Goal: Transaction & Acquisition: Purchase product/service

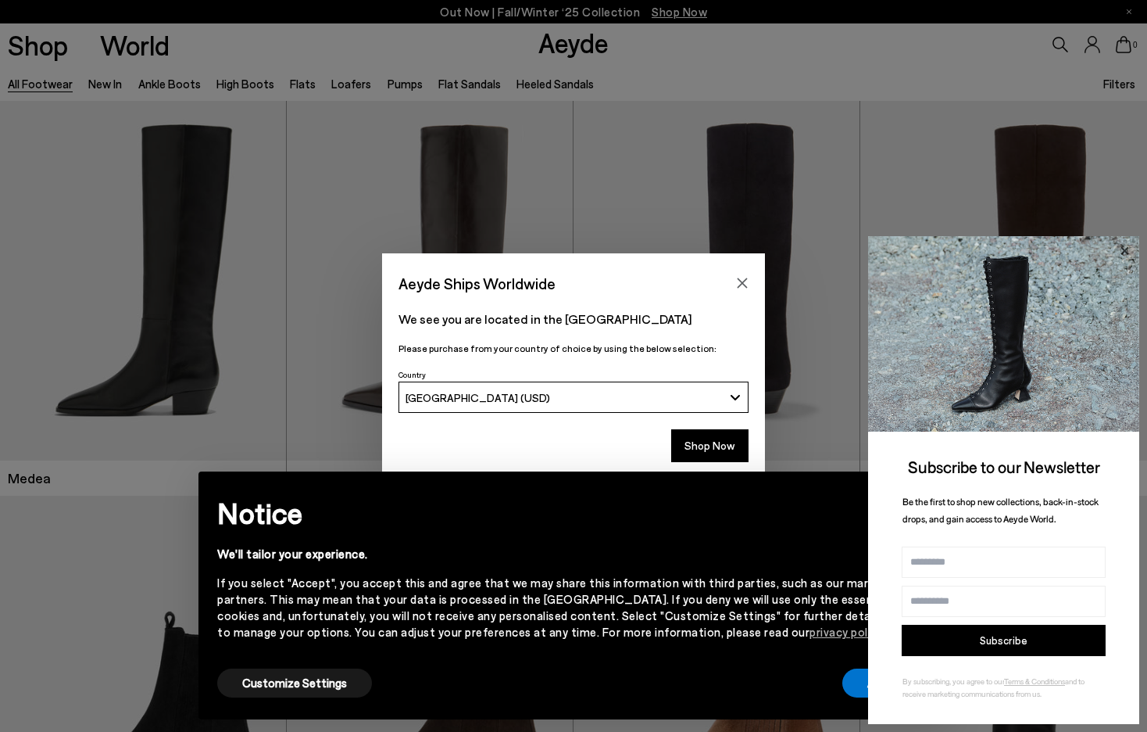
click at [1122, 253] on icon at bounding box center [1125, 251] width 20 height 20
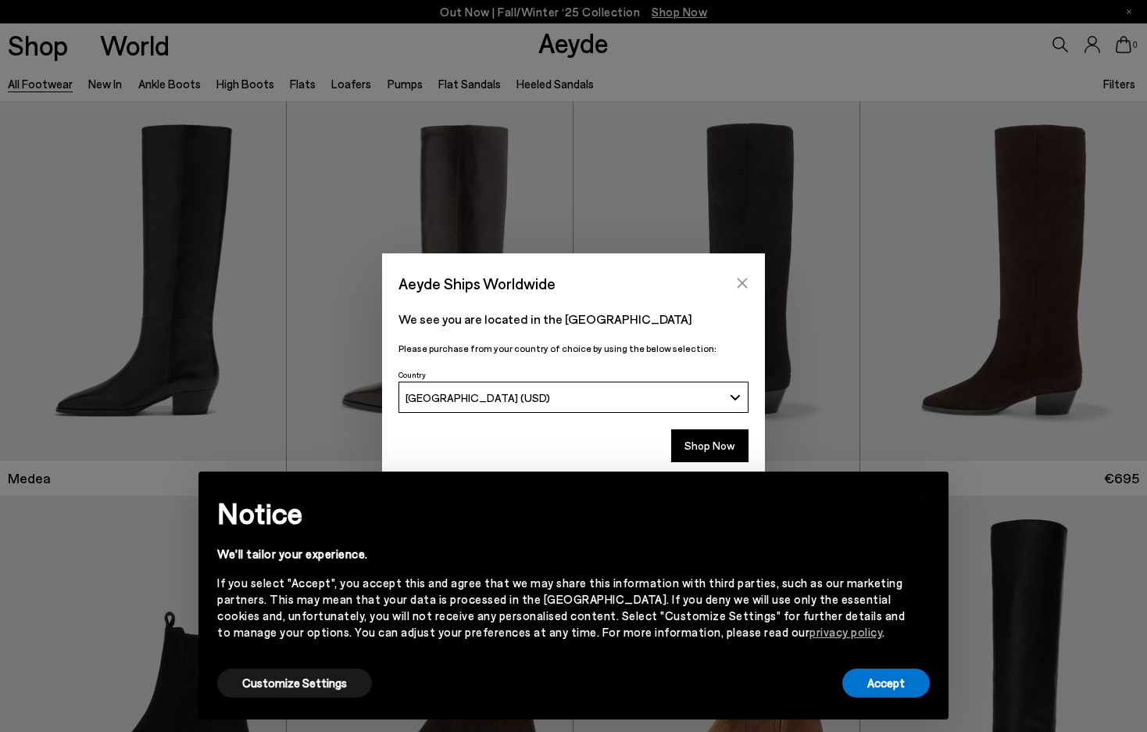
click at [754, 290] on button "Close" at bounding box center [742, 282] width 23 height 23
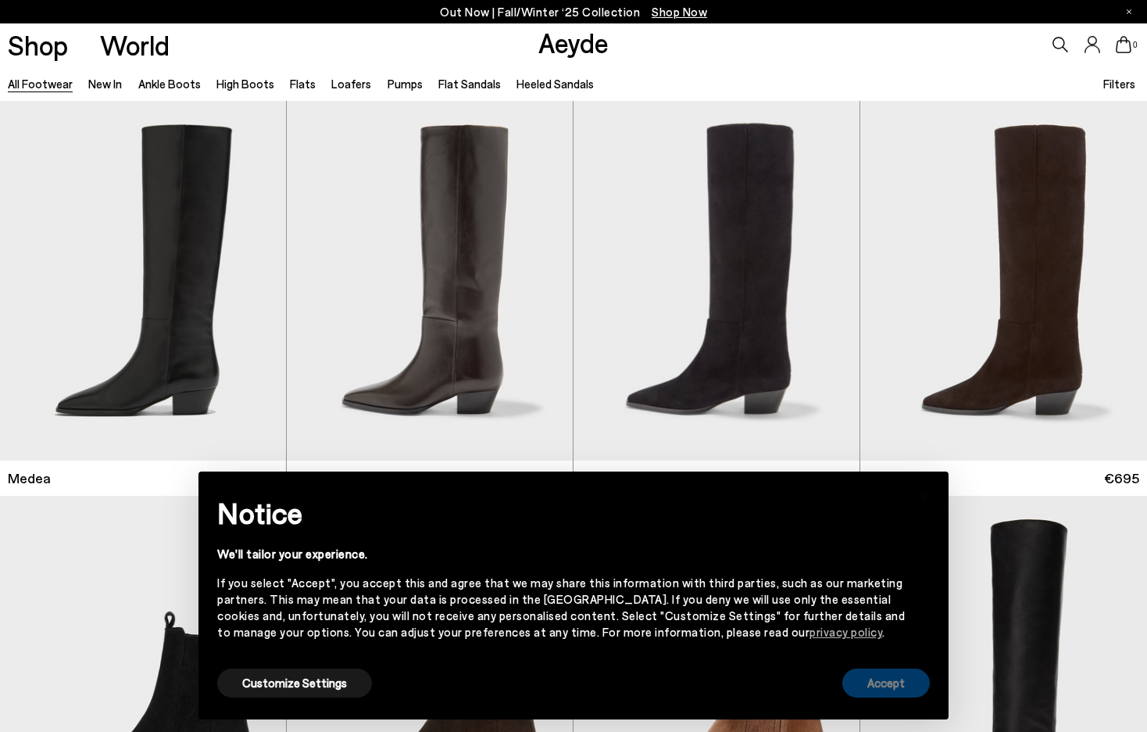
click at [869, 686] on button "Accept" at bounding box center [887, 682] width 88 height 29
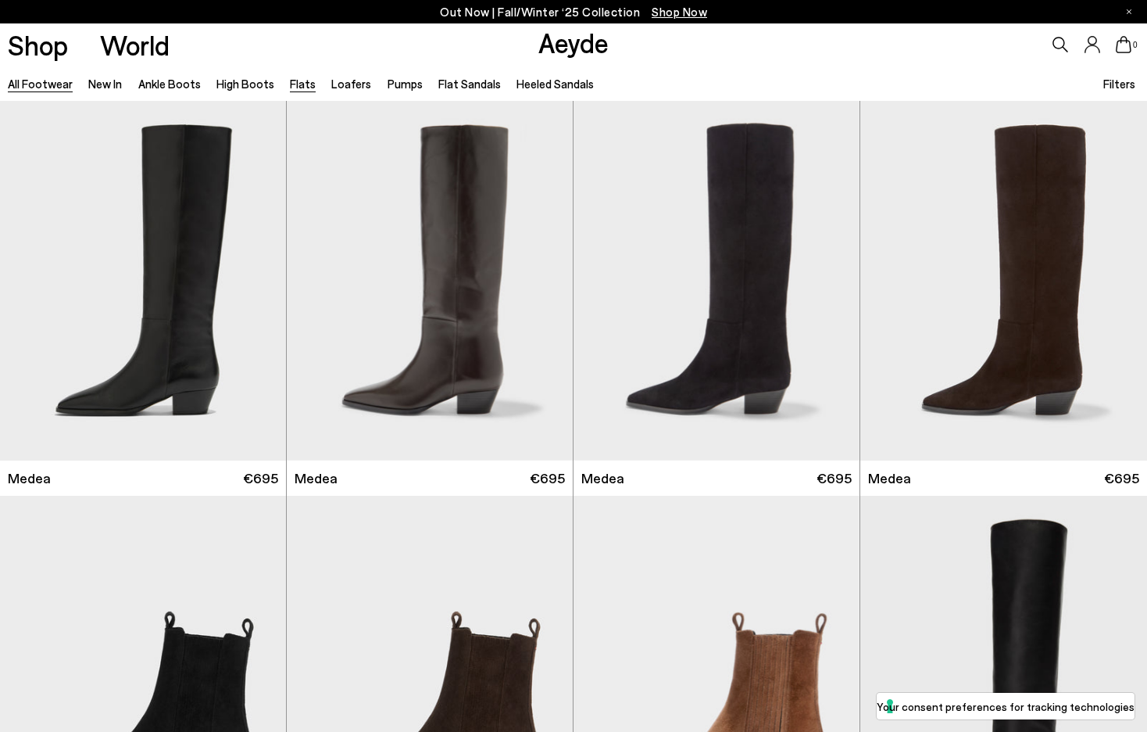
click at [296, 88] on link "Flats" at bounding box center [303, 84] width 26 height 14
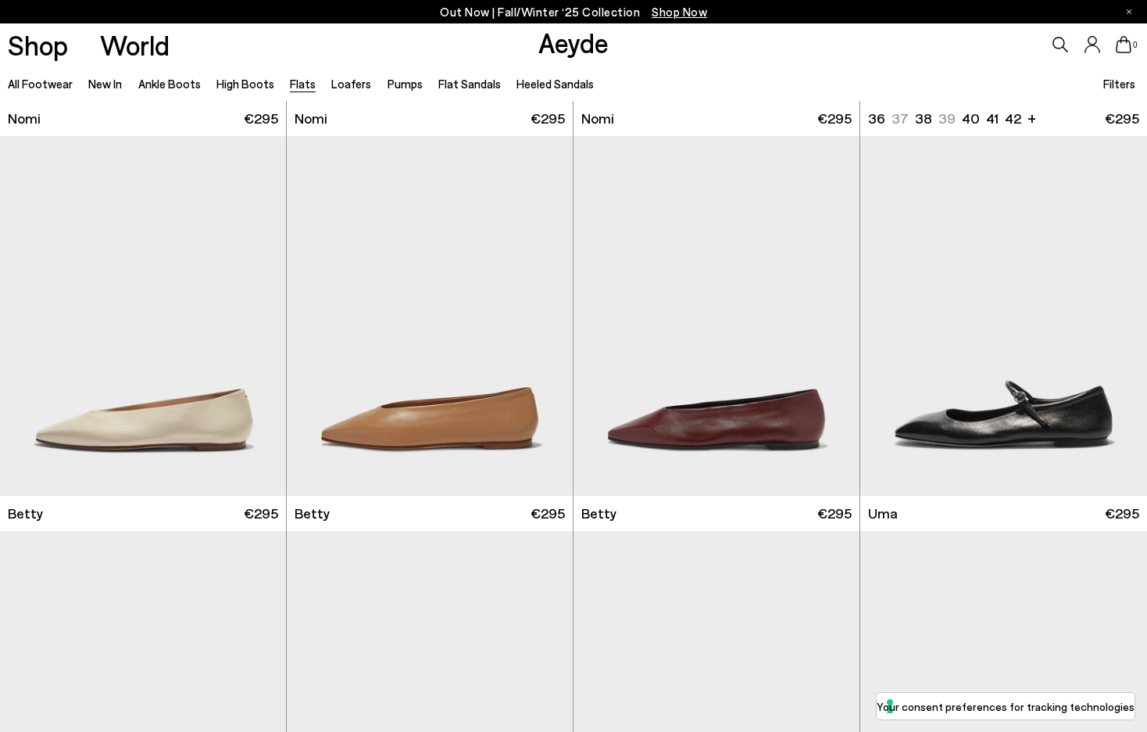
scroll to position [1205, 0]
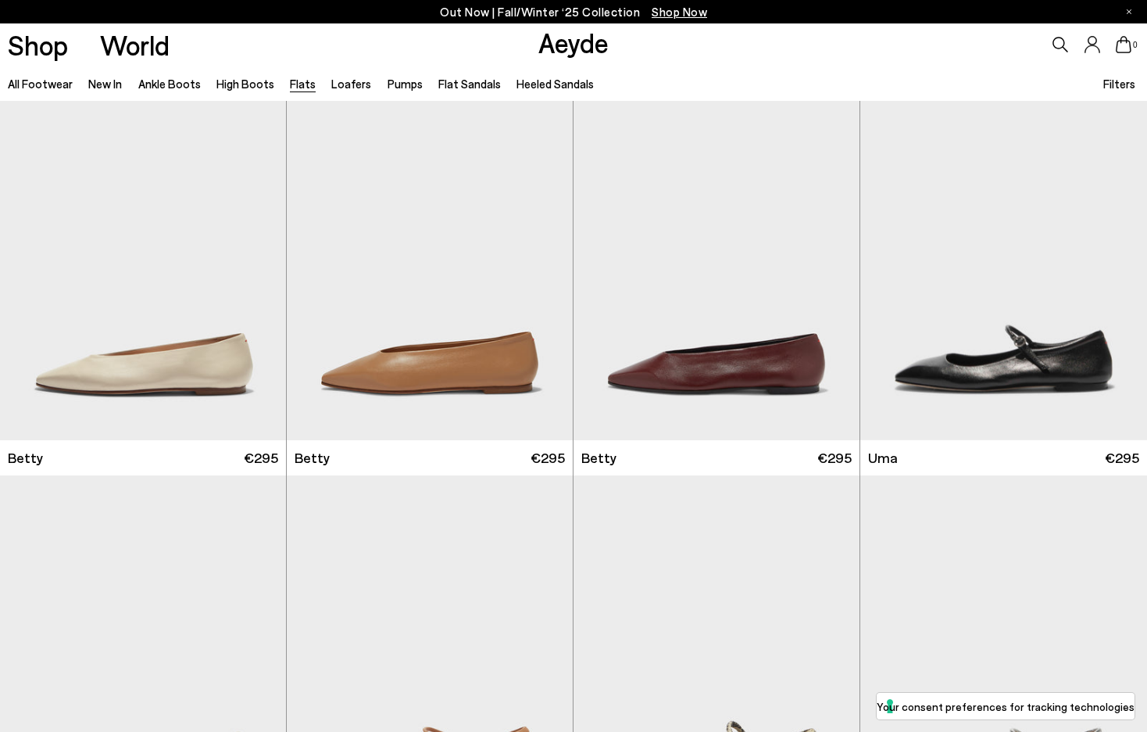
click at [1116, 83] on span "Filters" at bounding box center [1120, 84] width 32 height 14
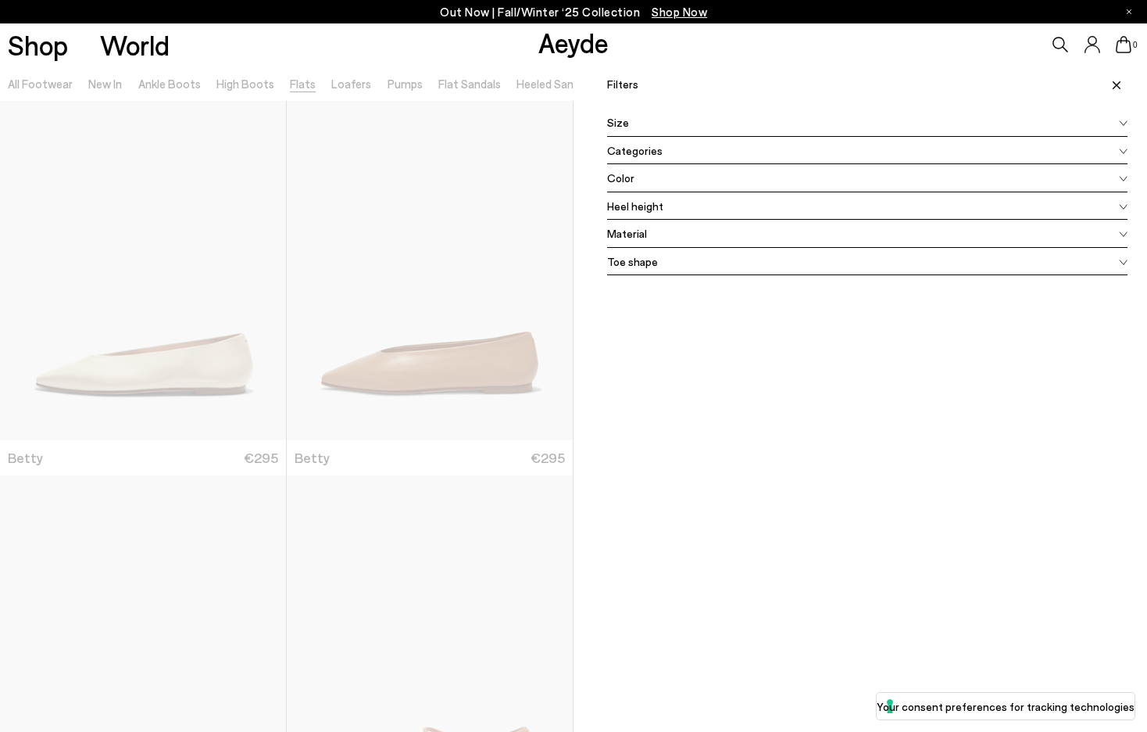
click at [861, 124] on div "Size" at bounding box center [867, 123] width 521 height 28
click at [832, 121] on div "Size" at bounding box center [867, 123] width 521 height 28
click at [1122, 123] on icon at bounding box center [1123, 123] width 7 height 5
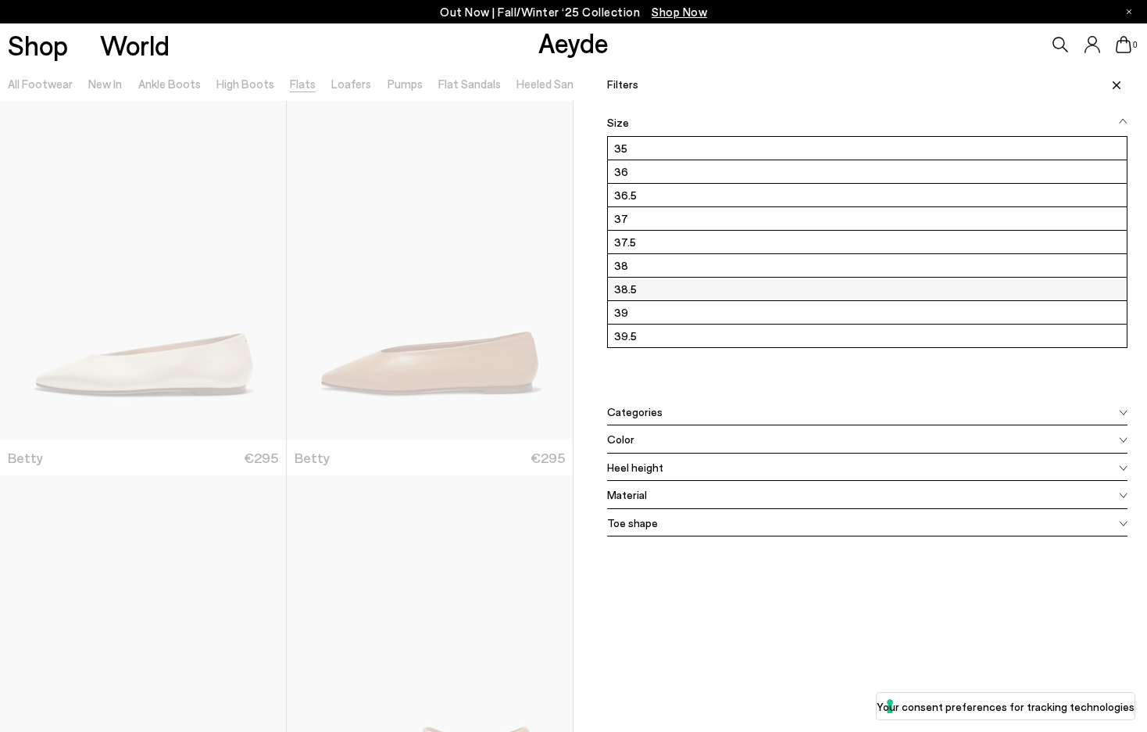
click at [718, 285] on label "38.5" at bounding box center [867, 288] width 519 height 23
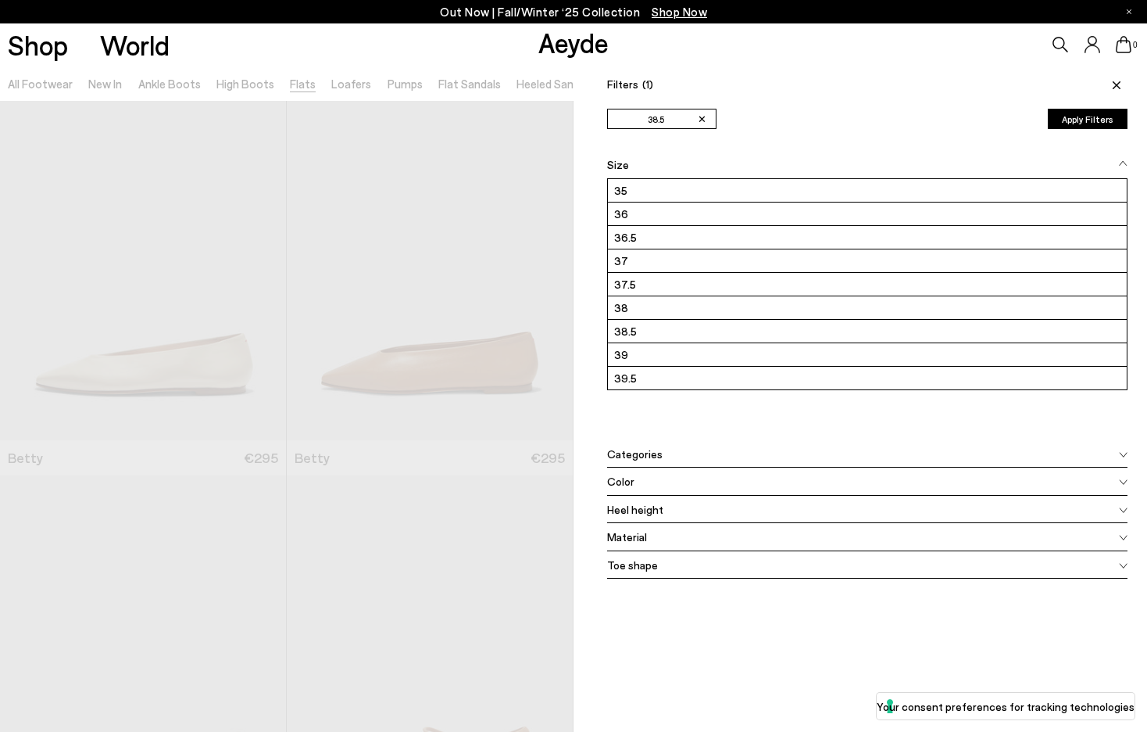
scroll to position [0, 0]
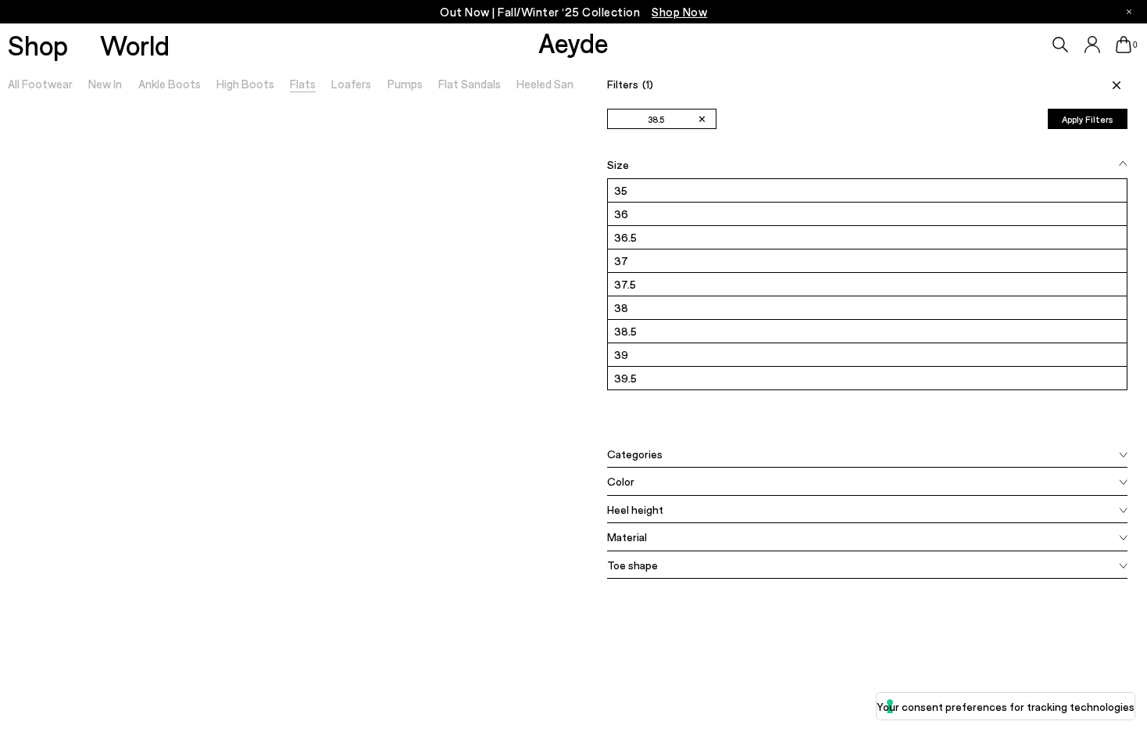
click at [651, 563] on span "Toe shape" at bounding box center [632, 565] width 51 height 16
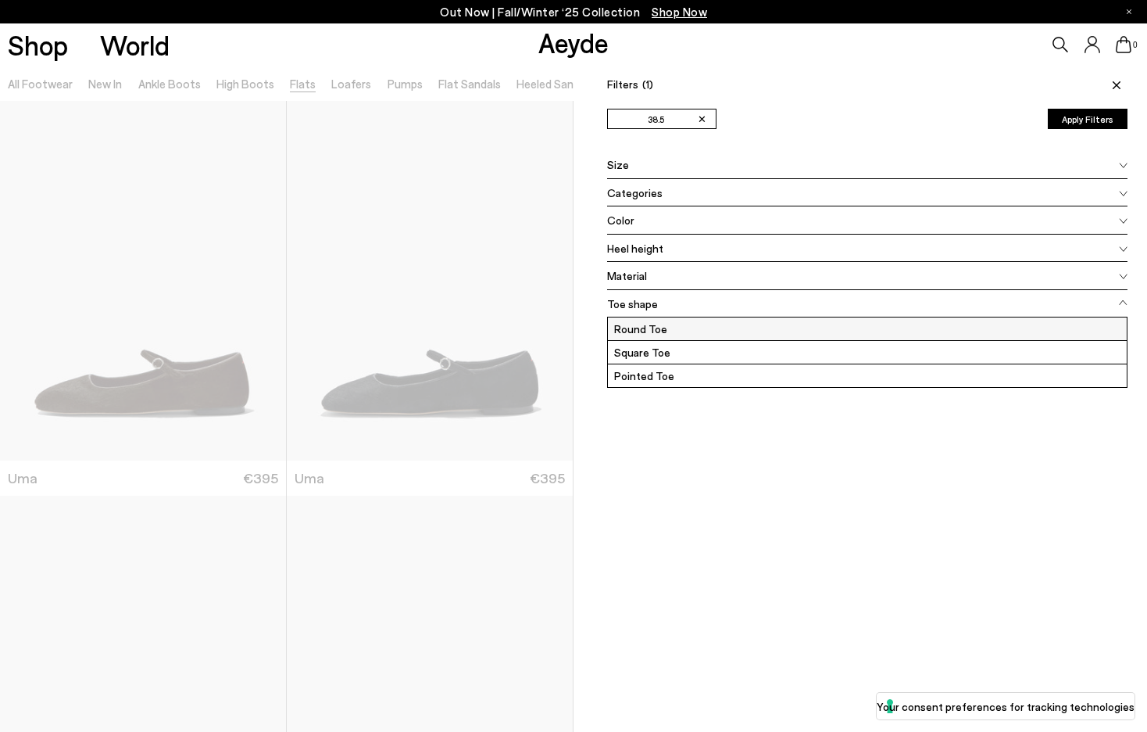
click at [976, 323] on label "Round Toe" at bounding box center [867, 328] width 519 height 23
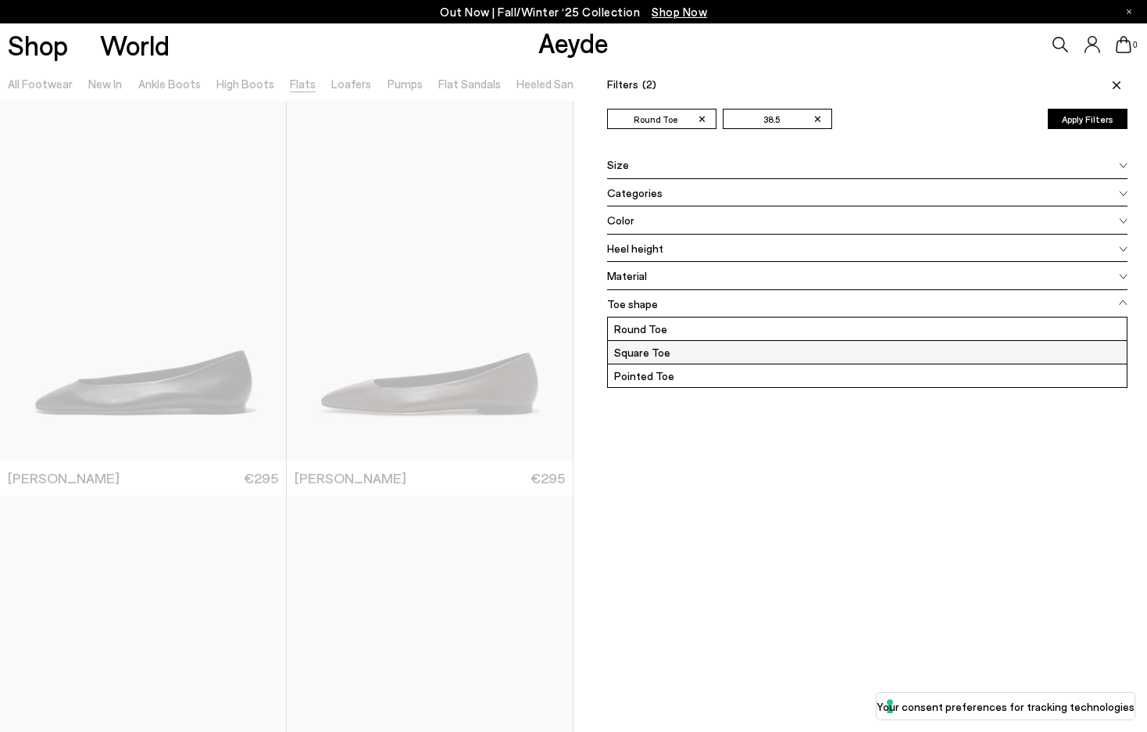
click at [967, 347] on label "Square Toe" at bounding box center [867, 352] width 519 height 23
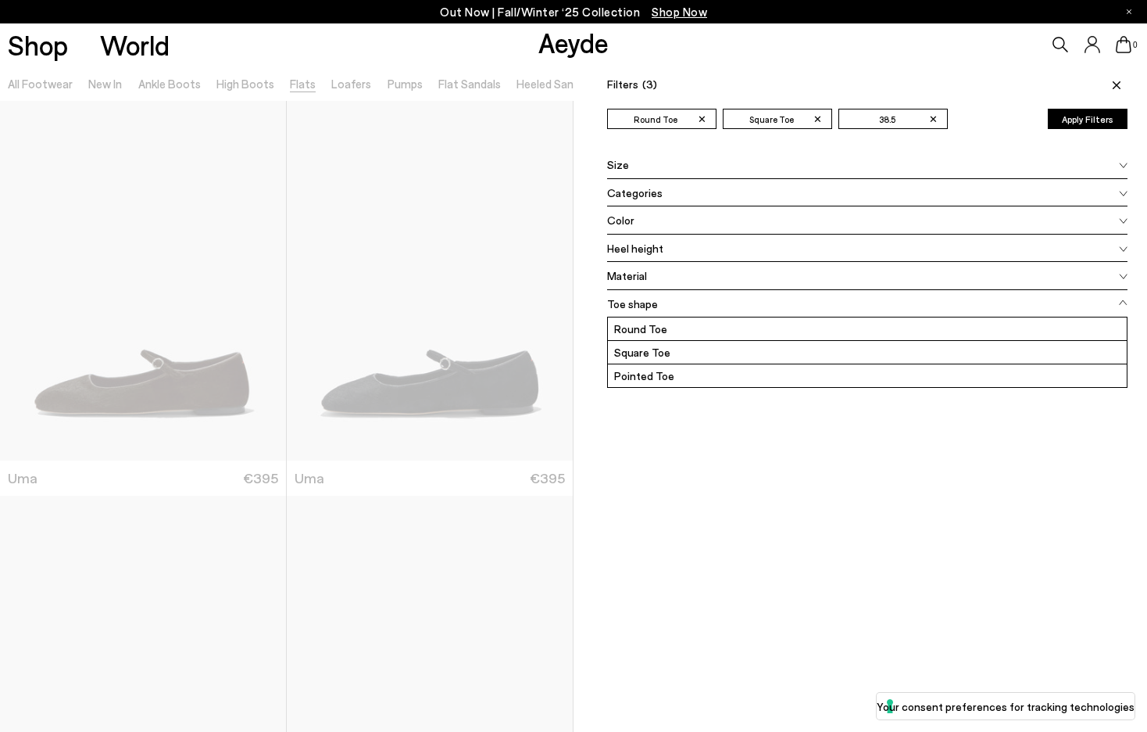
click at [1099, 117] on button "Apply Filters" at bounding box center [1088, 119] width 80 height 20
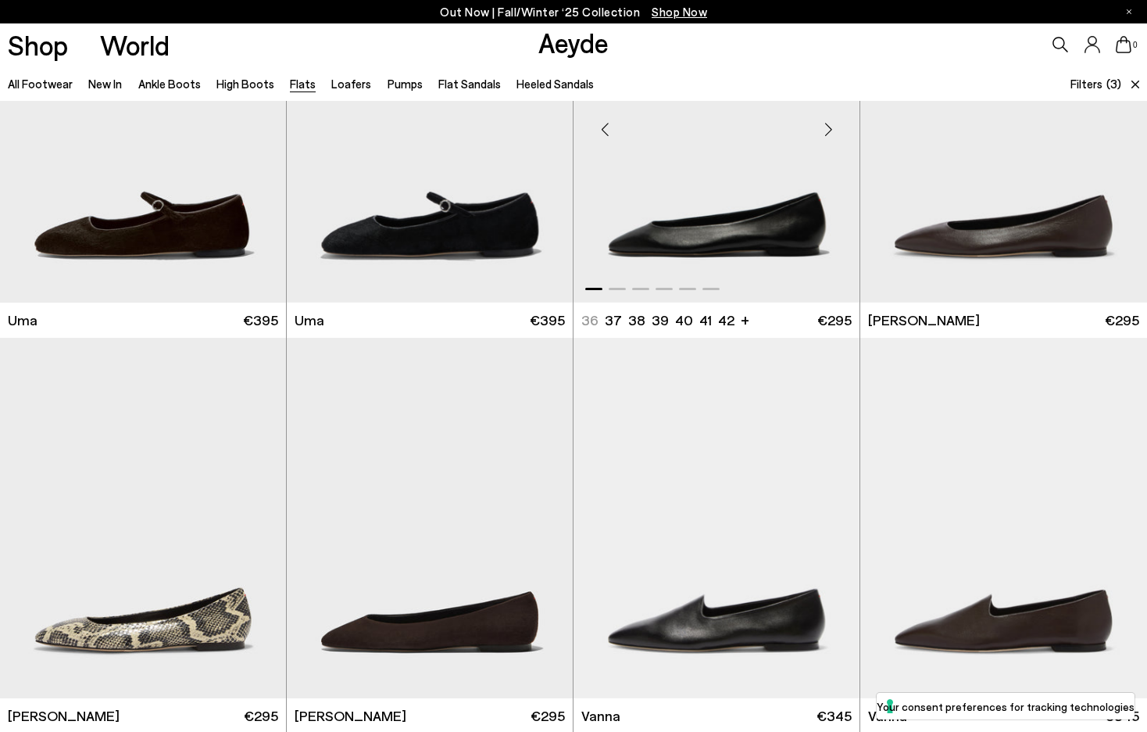
scroll to position [155, 0]
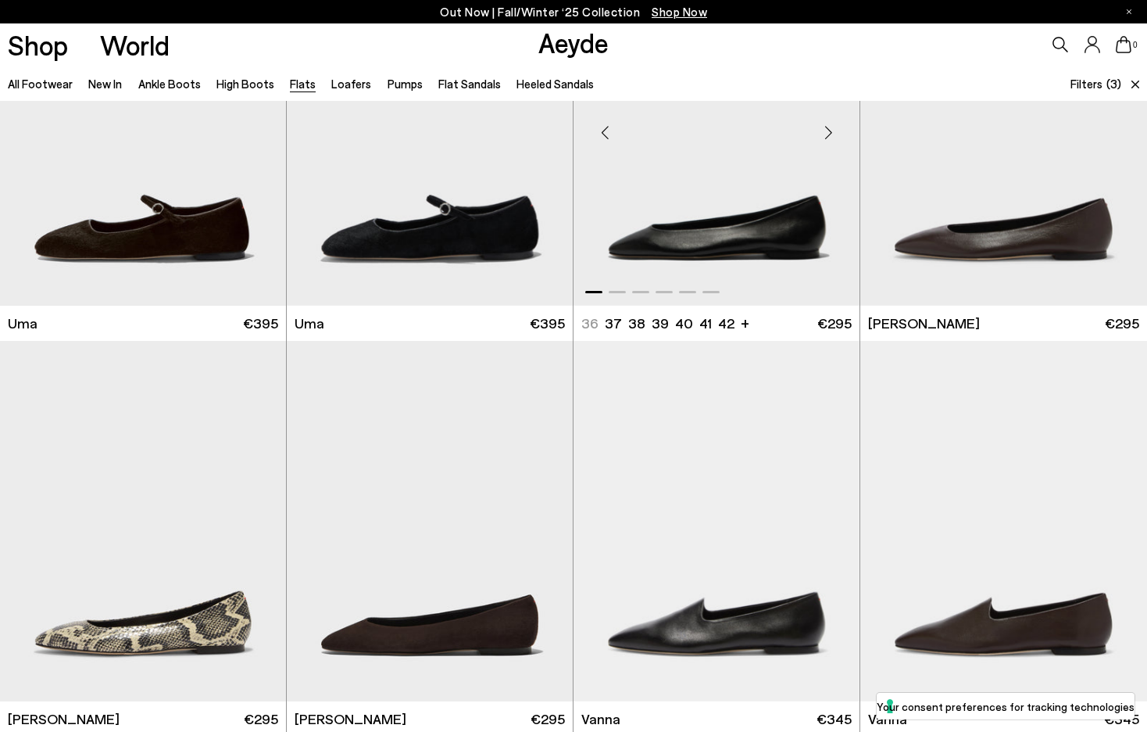
click at [749, 213] on img "1 / 6" at bounding box center [717, 126] width 286 height 360
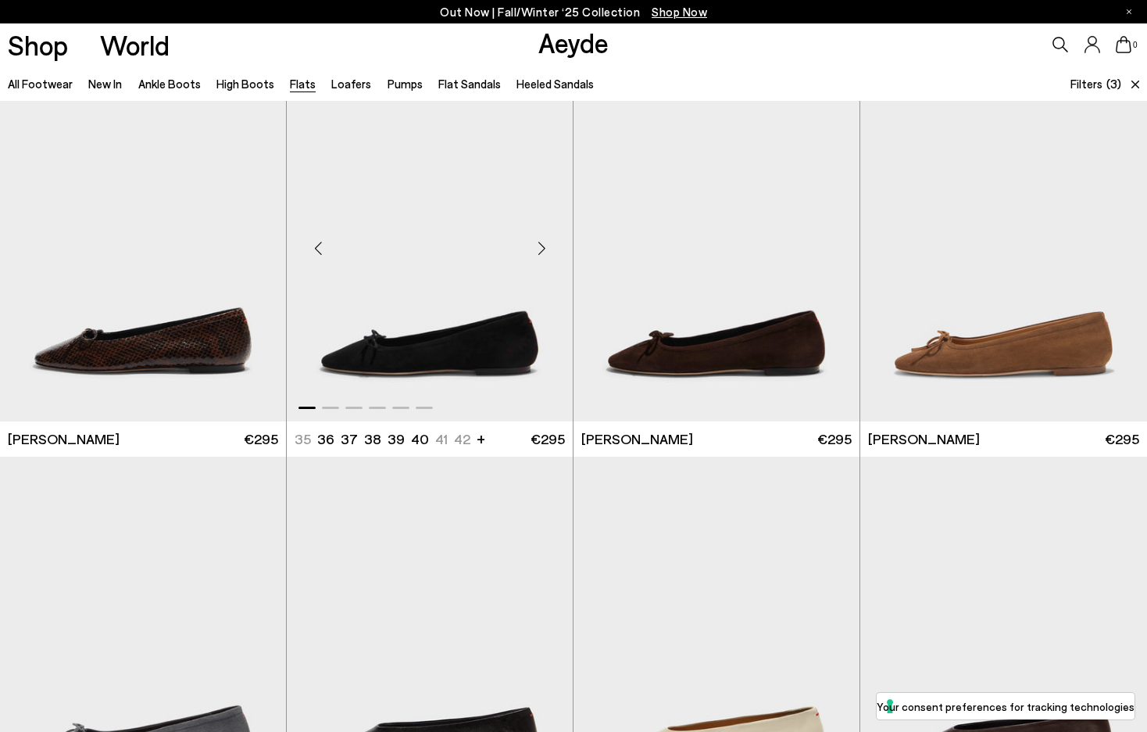
scroll to position [2157, 0]
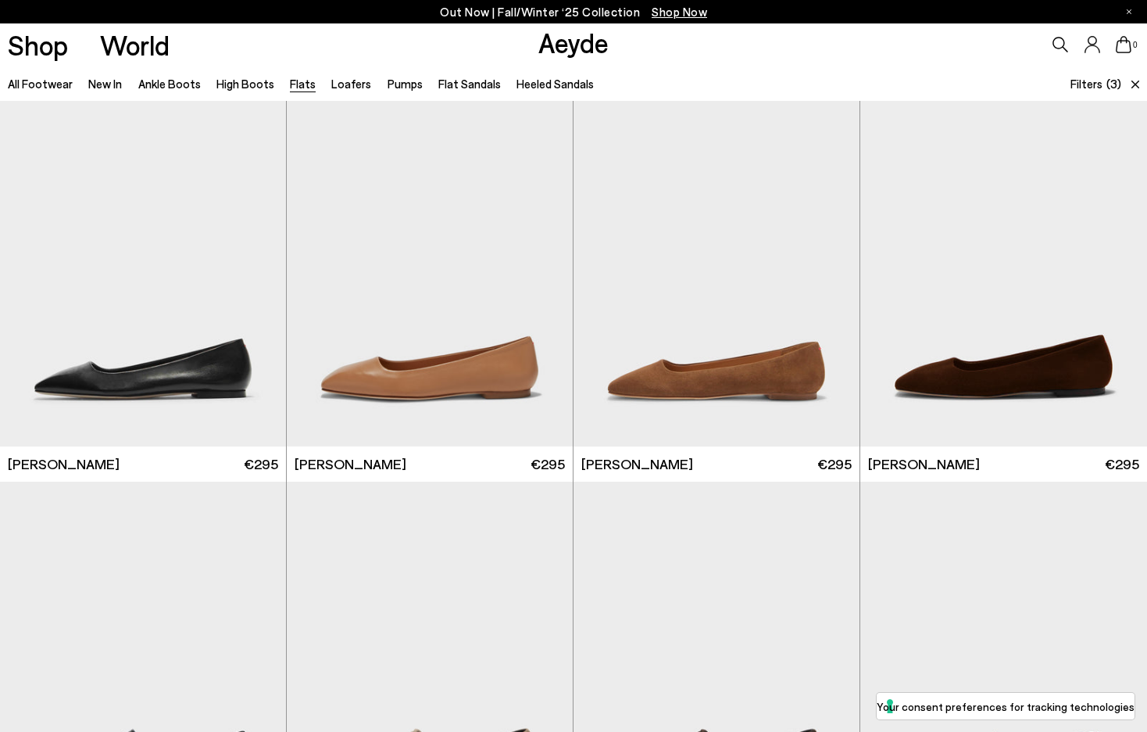
scroll to position [3581, 0]
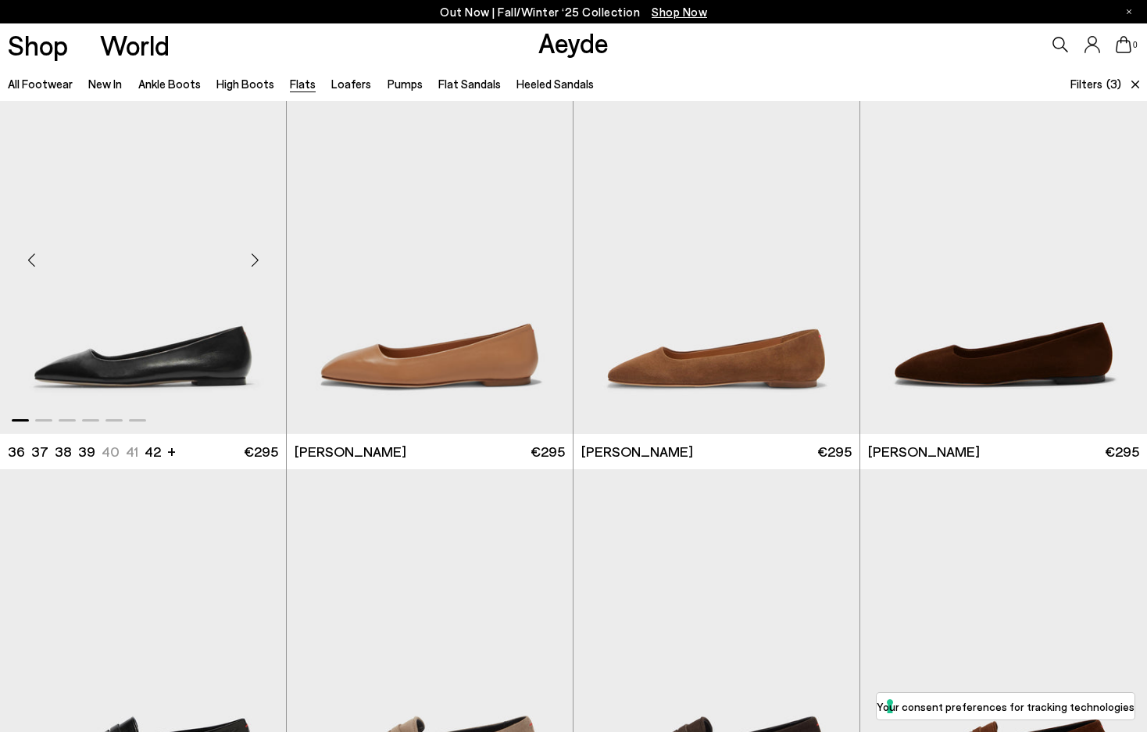
click at [159, 347] on img "1 / 6" at bounding box center [143, 254] width 286 height 360
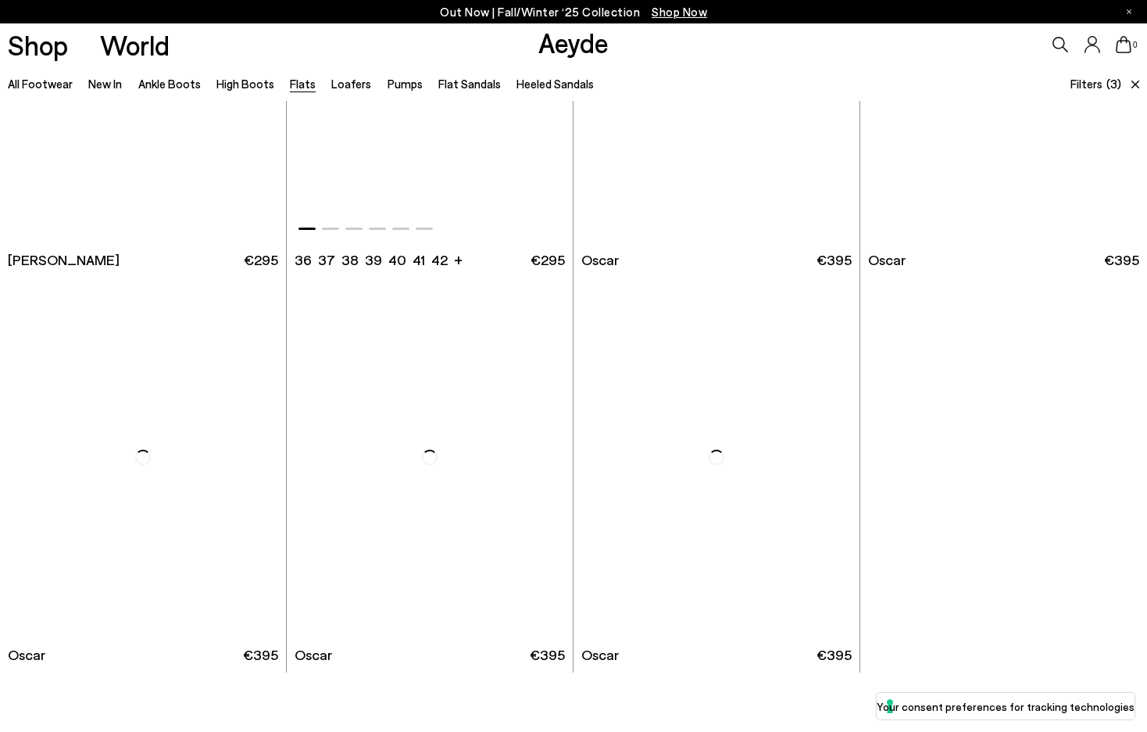
scroll to position [6262, 0]
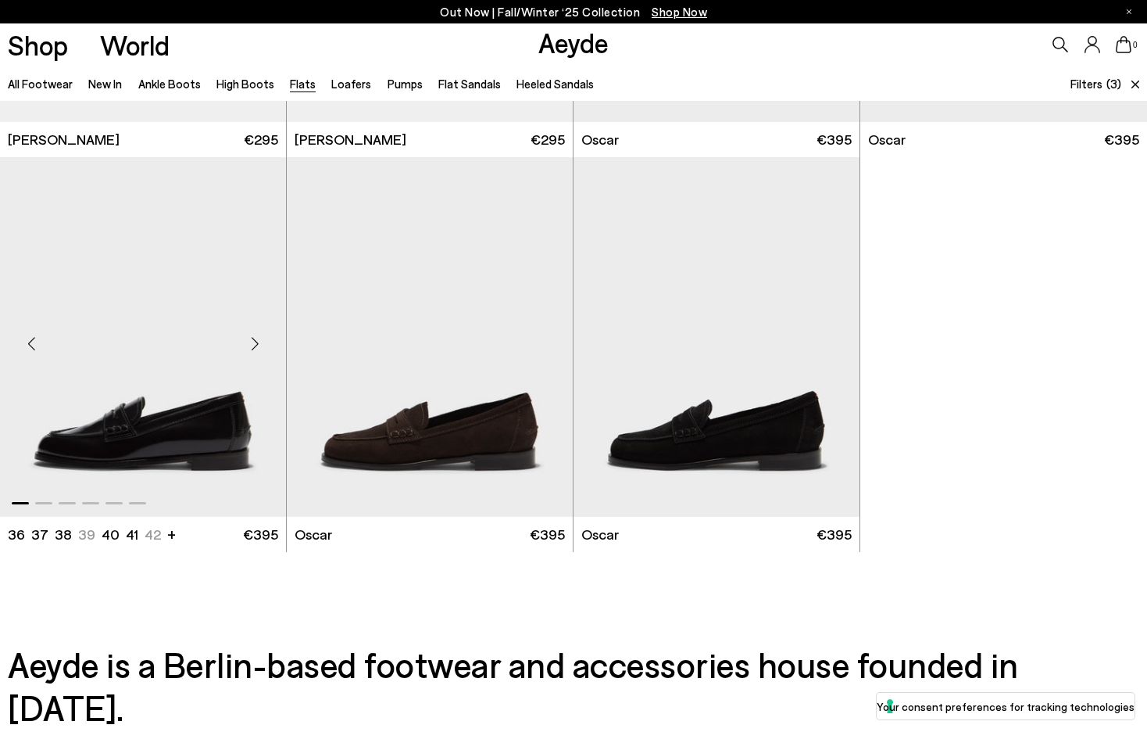
click at [256, 341] on div "Next slide" at bounding box center [254, 343] width 47 height 47
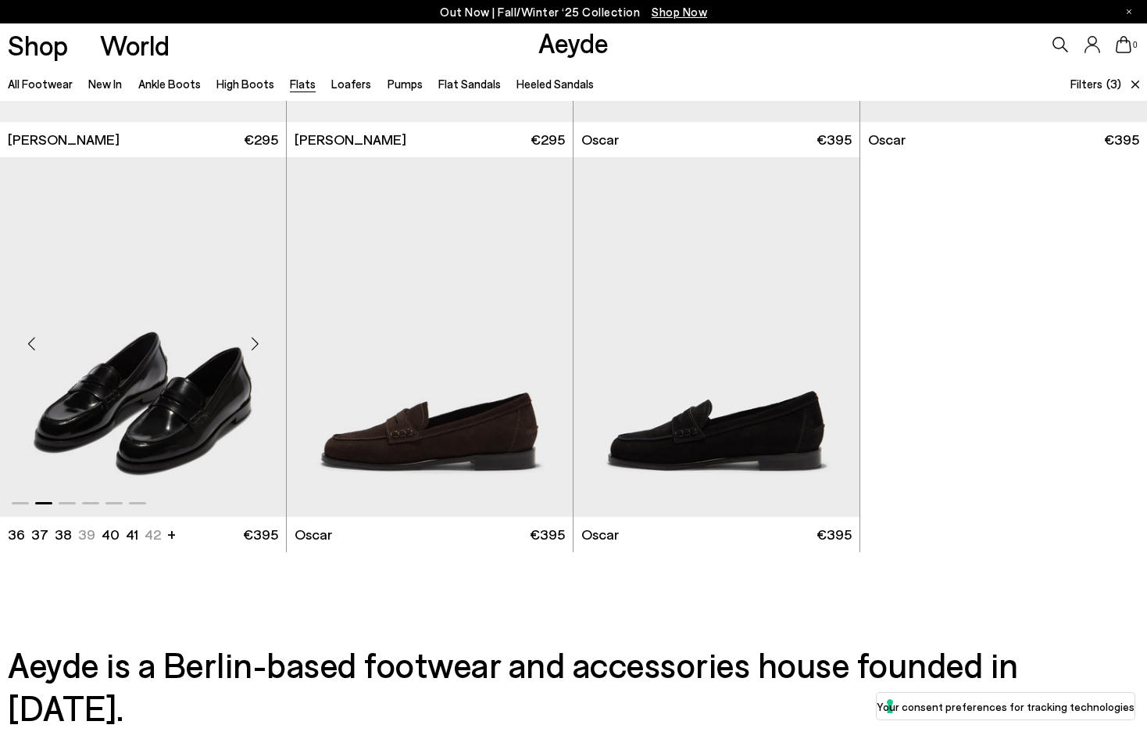
click at [256, 341] on div "Next slide" at bounding box center [254, 343] width 47 height 47
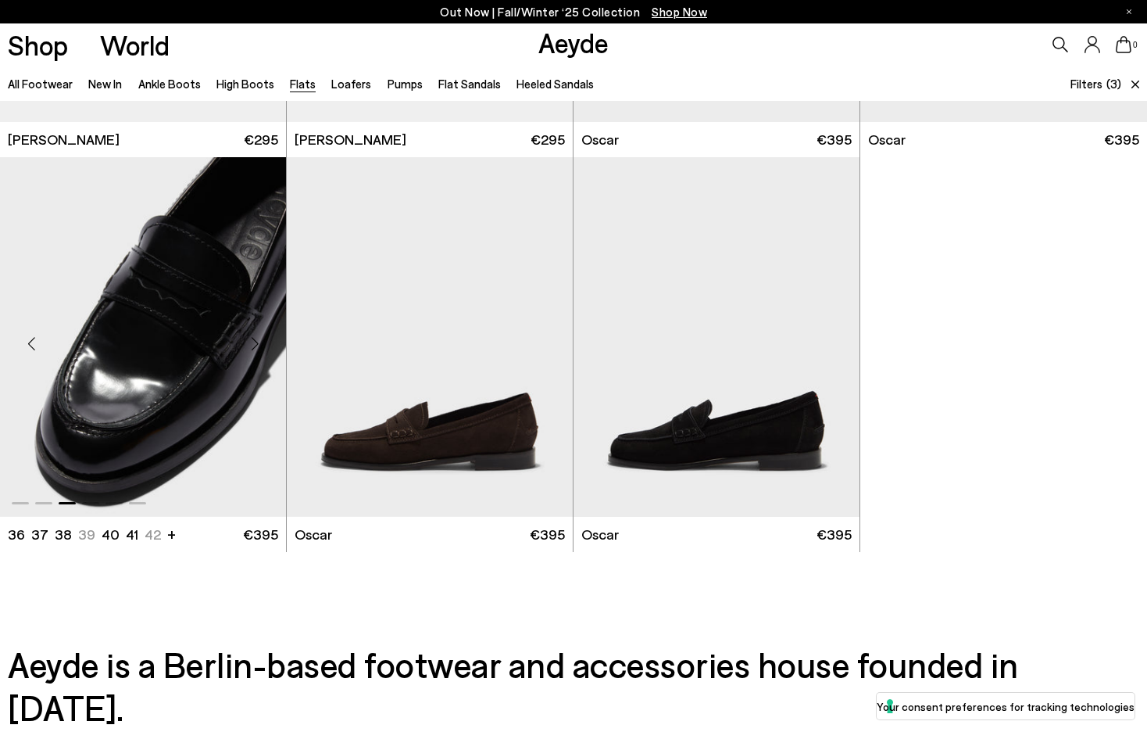
click at [256, 341] on div "Next slide" at bounding box center [254, 343] width 47 height 47
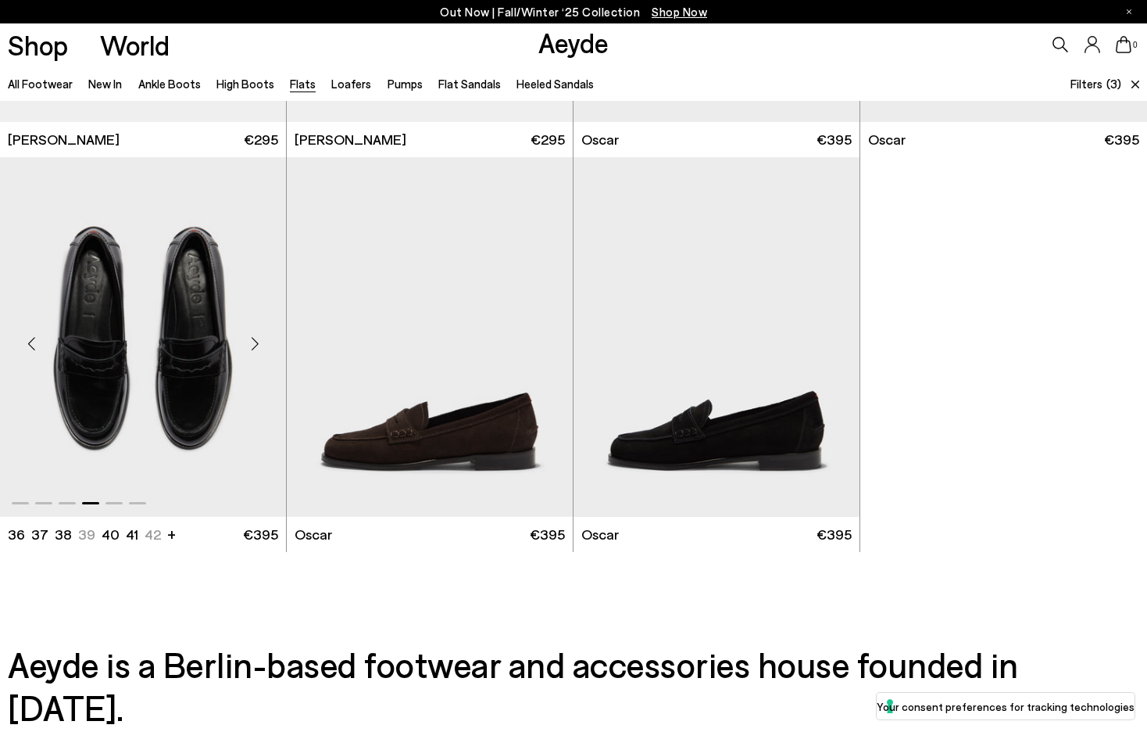
click at [256, 341] on div "Next slide" at bounding box center [254, 343] width 47 height 47
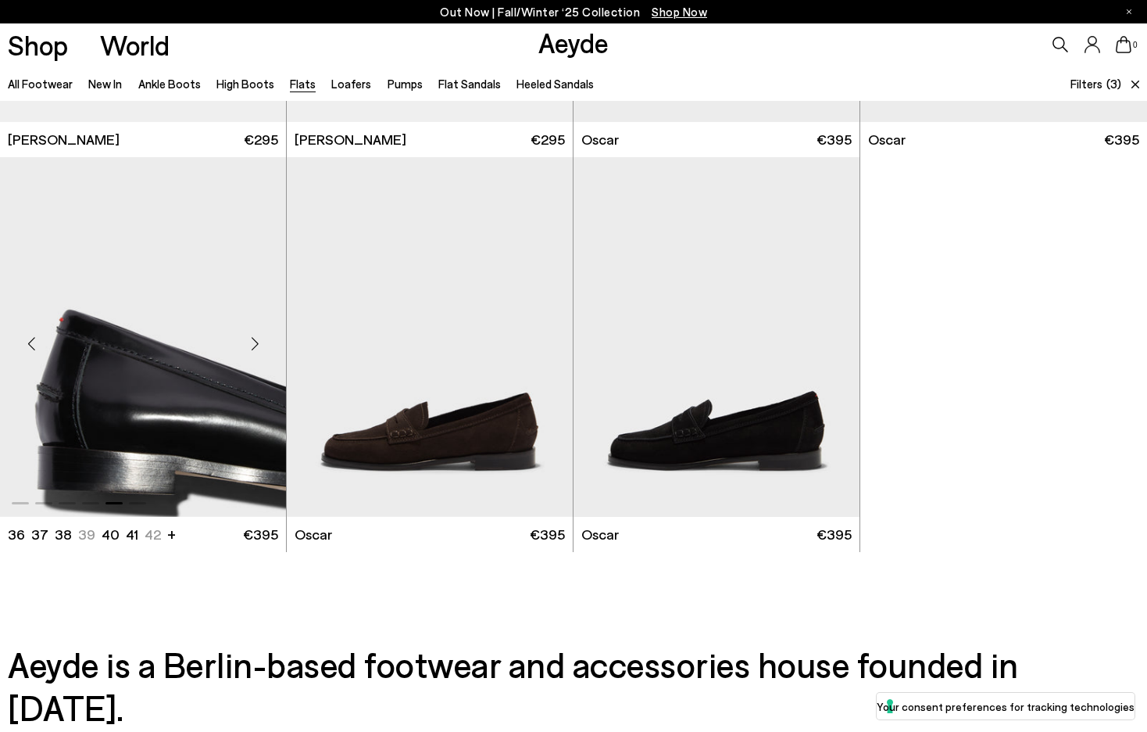
click at [256, 341] on div "Next slide" at bounding box center [254, 343] width 47 height 47
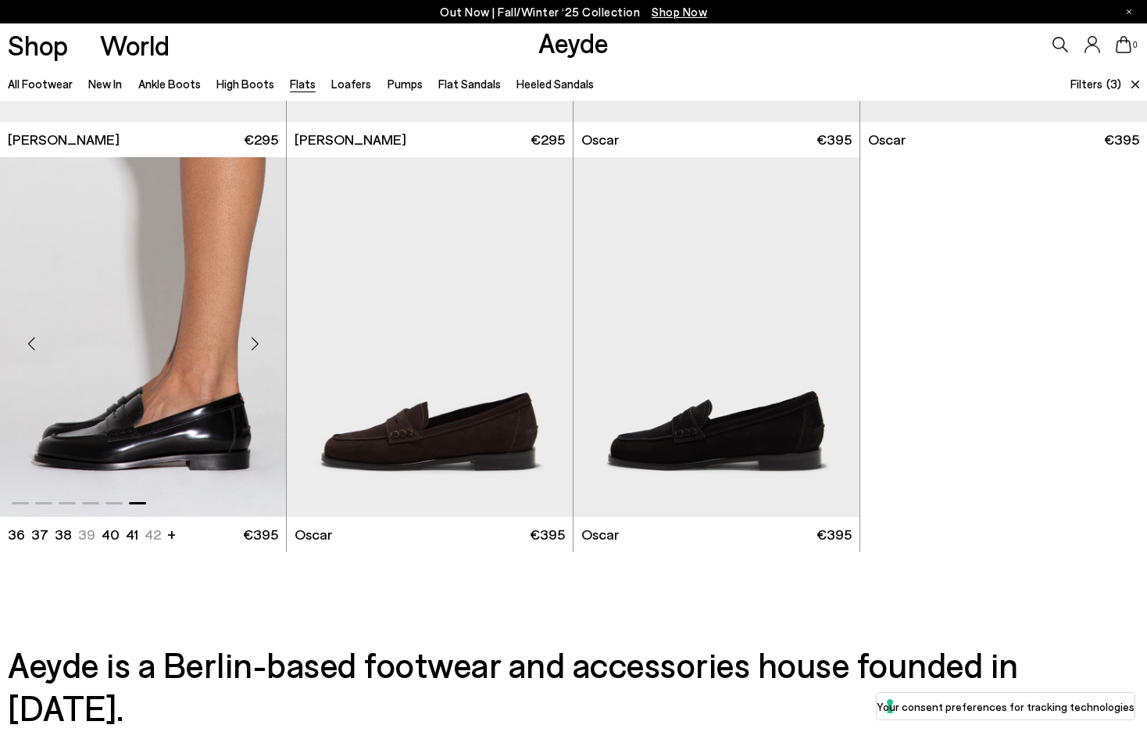
click at [256, 341] on div "Next slide" at bounding box center [254, 343] width 47 height 47
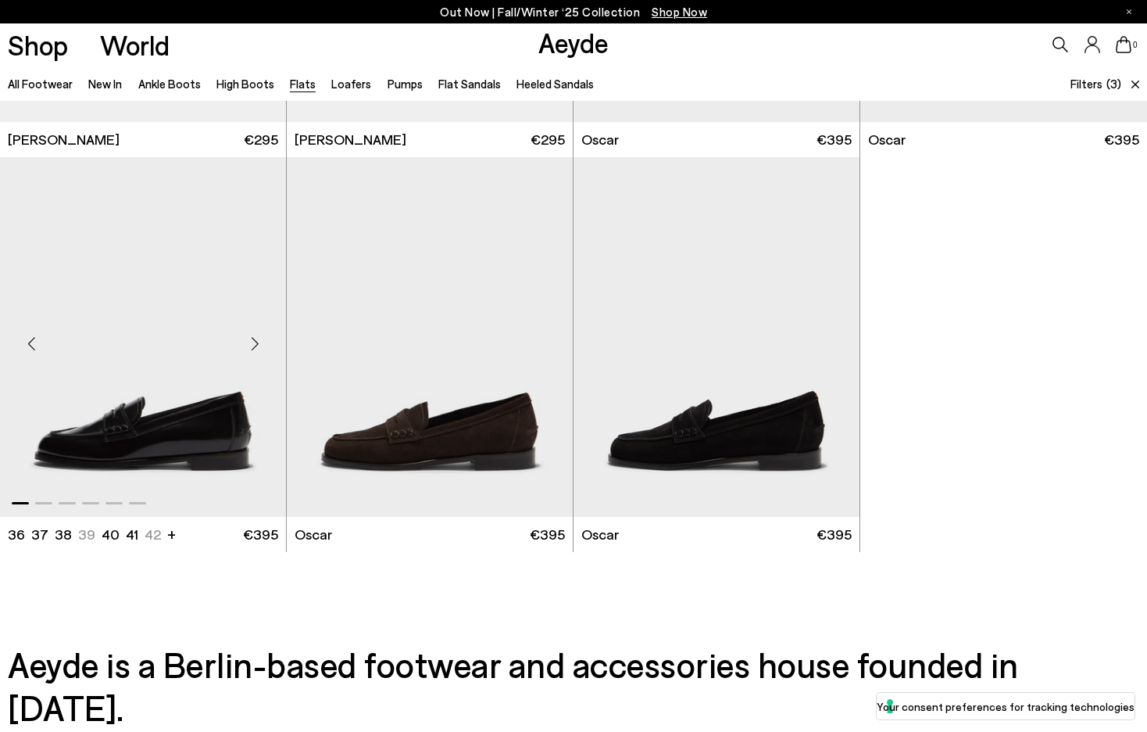
click at [256, 341] on div "Next slide" at bounding box center [254, 343] width 47 height 47
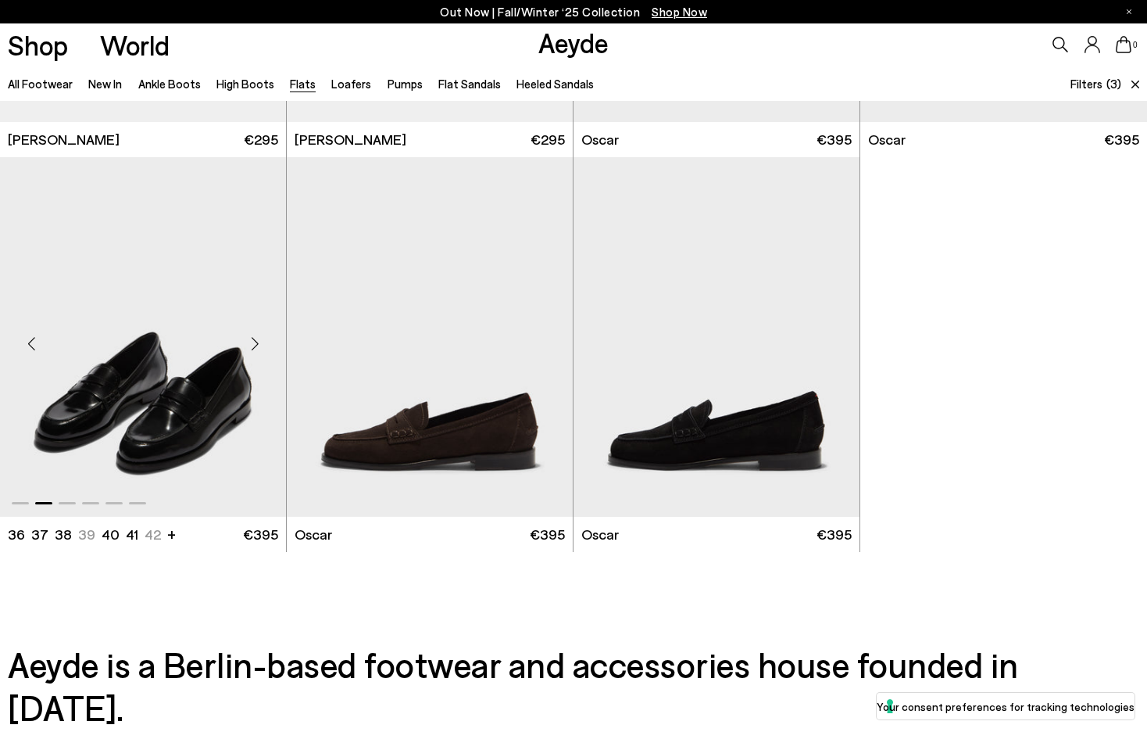
click at [215, 368] on img "2 / 6" at bounding box center [143, 337] width 286 height 360
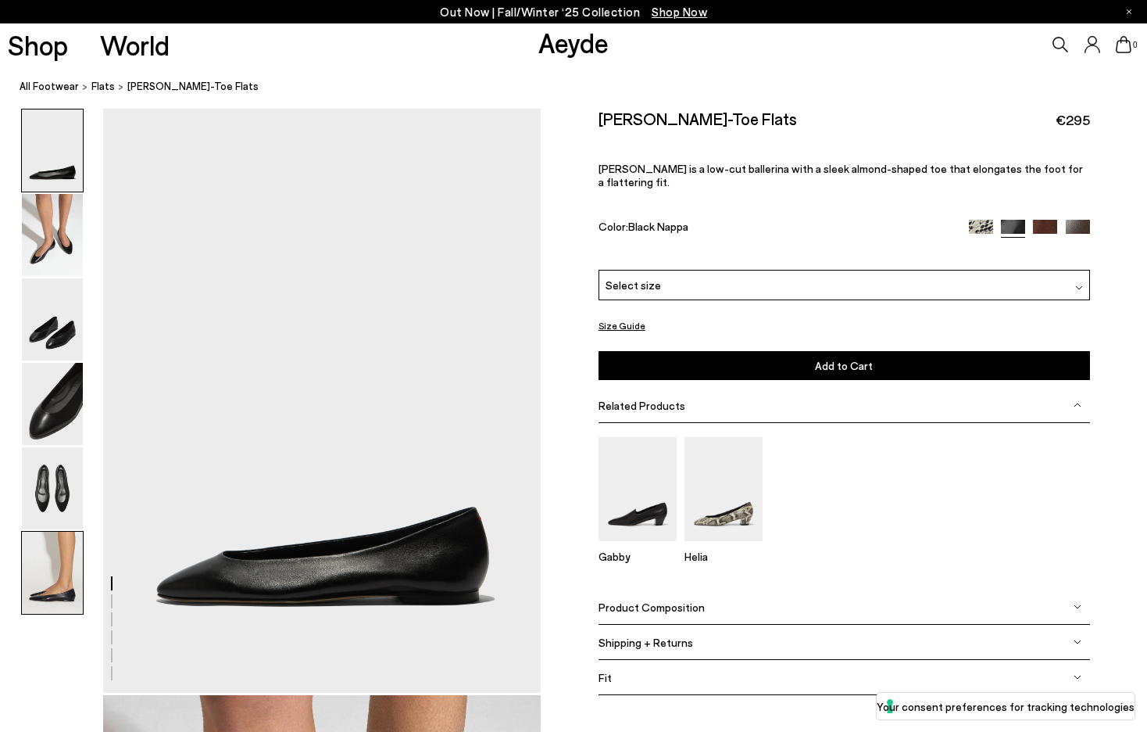
click at [35, 575] on img at bounding box center [52, 573] width 61 height 82
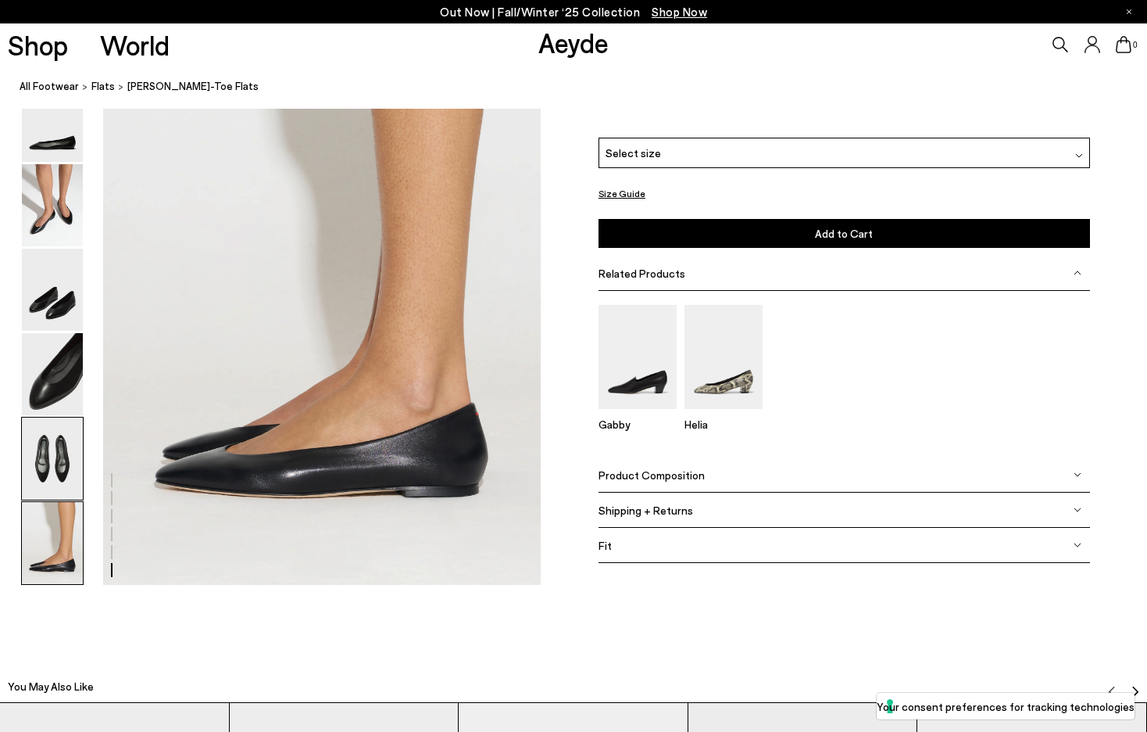
click at [45, 478] on img at bounding box center [52, 458] width 61 height 82
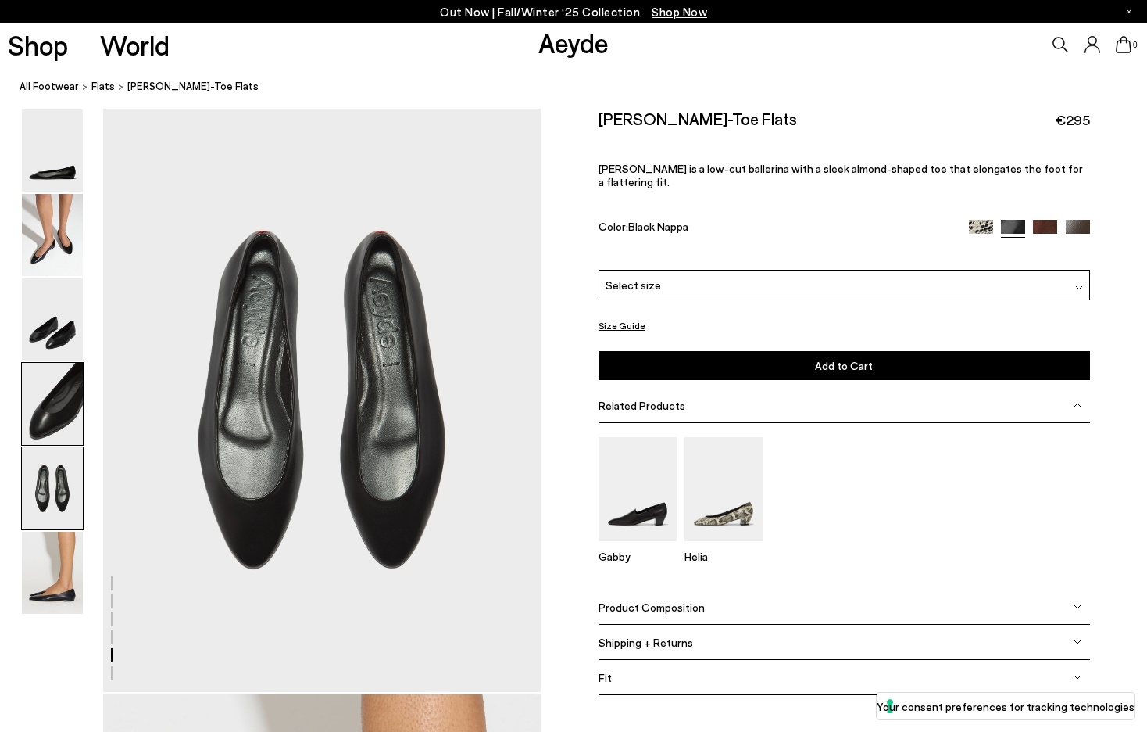
click at [53, 426] on img at bounding box center [52, 404] width 61 height 82
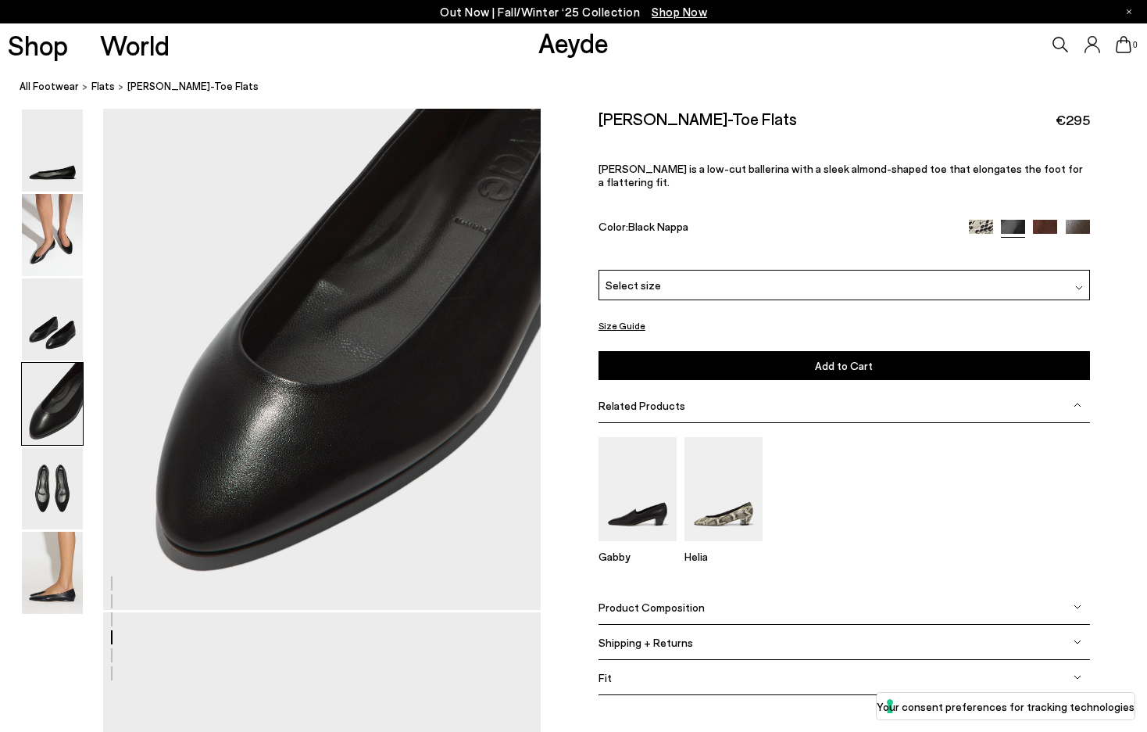
scroll to position [1760, 0]
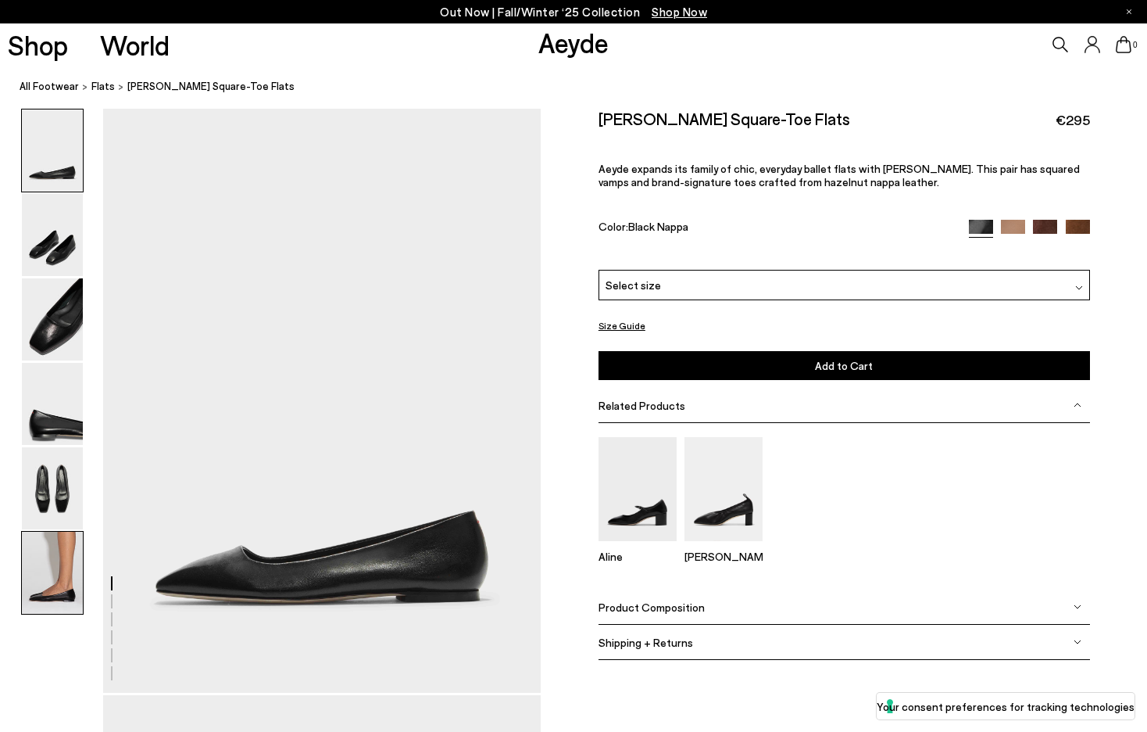
click at [55, 576] on img at bounding box center [52, 573] width 61 height 82
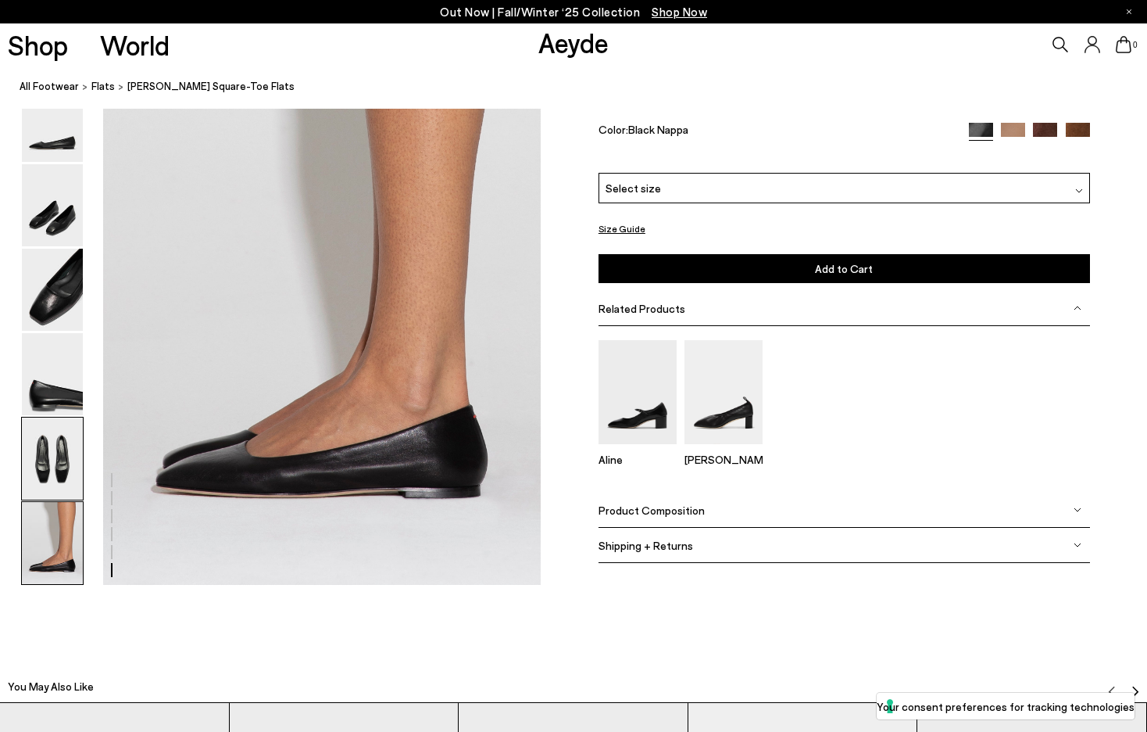
click at [55, 442] on img at bounding box center [52, 458] width 61 height 82
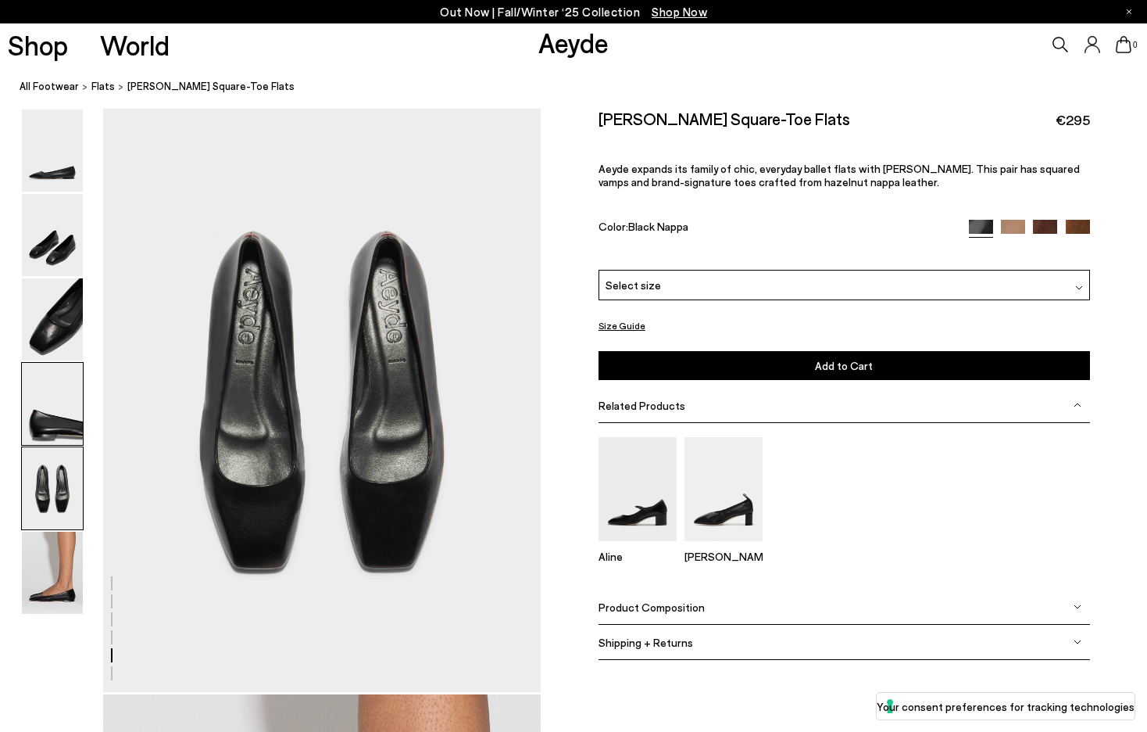
click at [48, 403] on img at bounding box center [52, 404] width 61 height 82
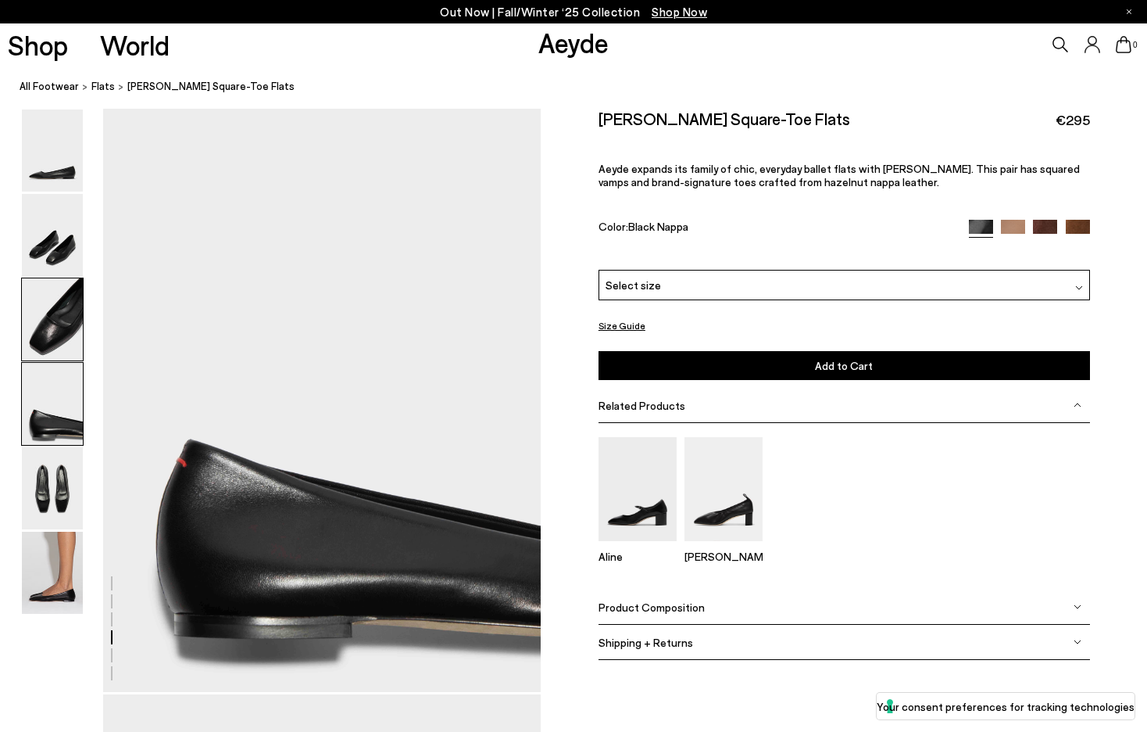
click at [59, 324] on img at bounding box center [52, 319] width 61 height 82
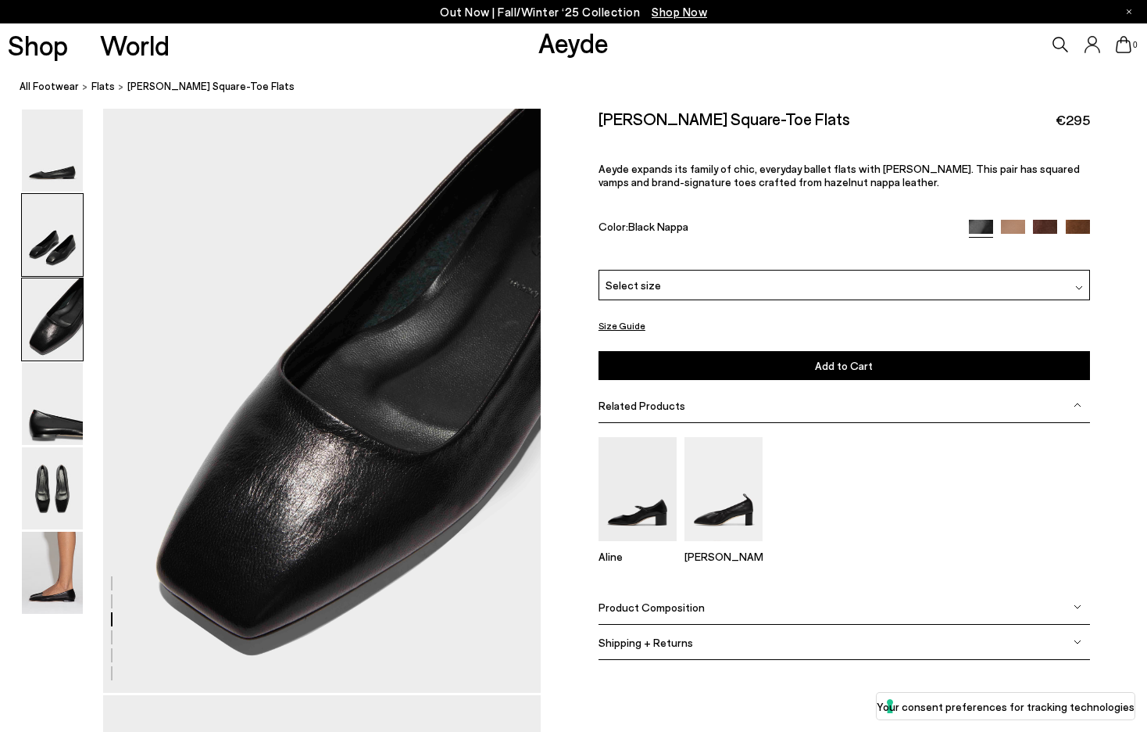
click at [50, 239] on img at bounding box center [52, 235] width 61 height 82
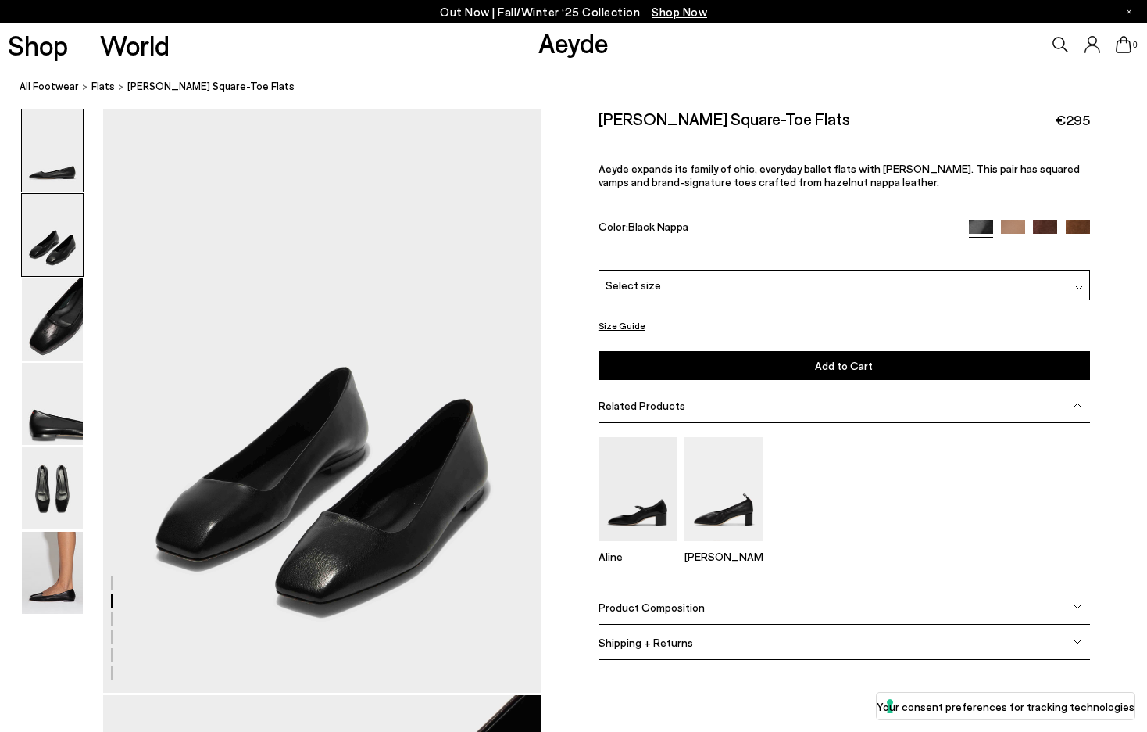
click at [40, 190] on img at bounding box center [52, 150] width 61 height 82
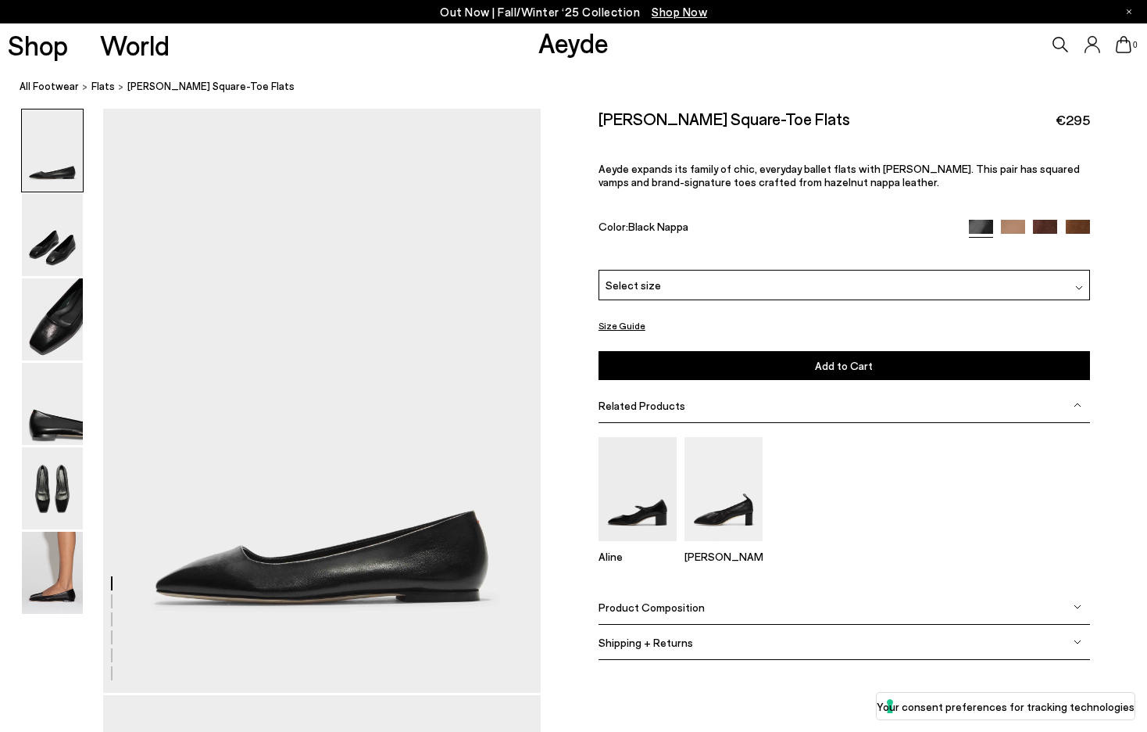
click at [42, 173] on img at bounding box center [52, 150] width 61 height 82
click at [40, 565] on img at bounding box center [52, 573] width 61 height 82
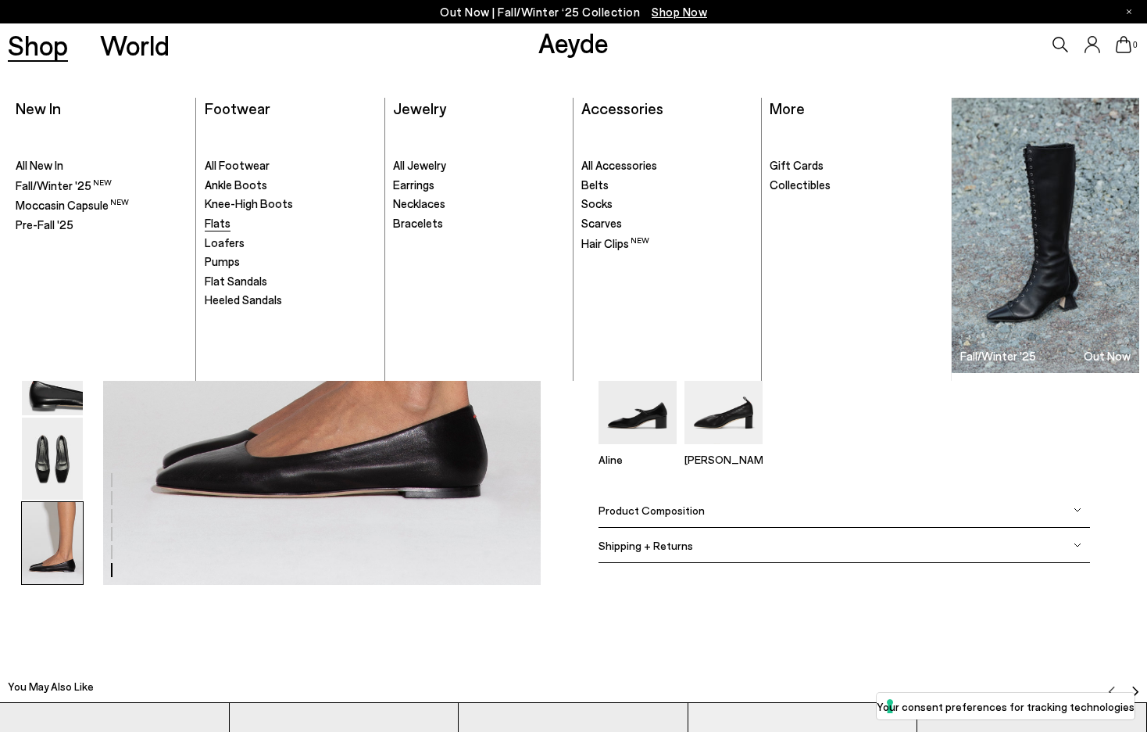
click at [235, 224] on link "Flats" at bounding box center [291, 224] width 172 height 16
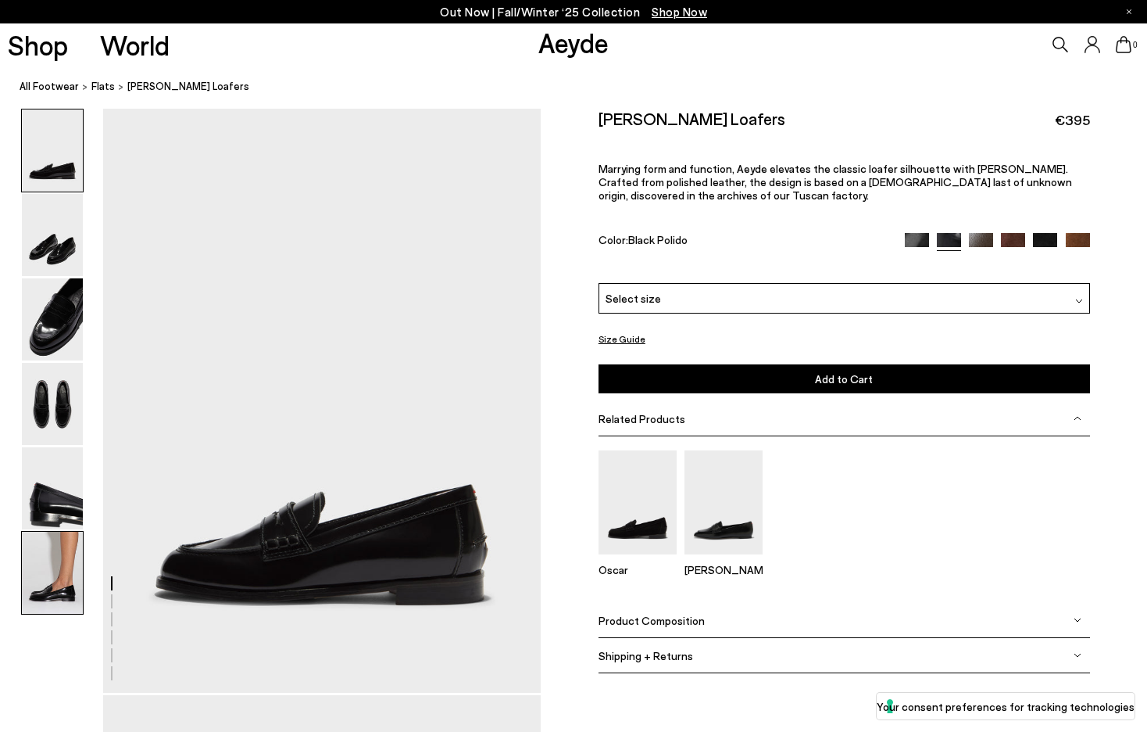
click at [28, 579] on img at bounding box center [52, 573] width 61 height 82
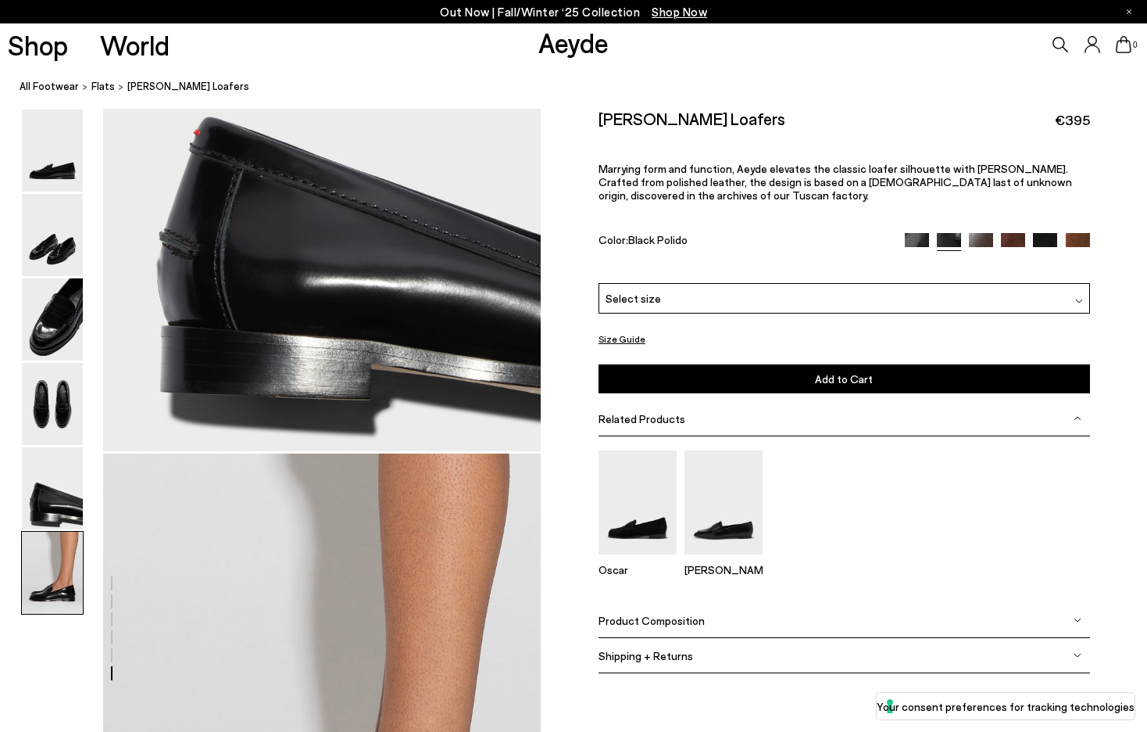
scroll to position [3041, 0]
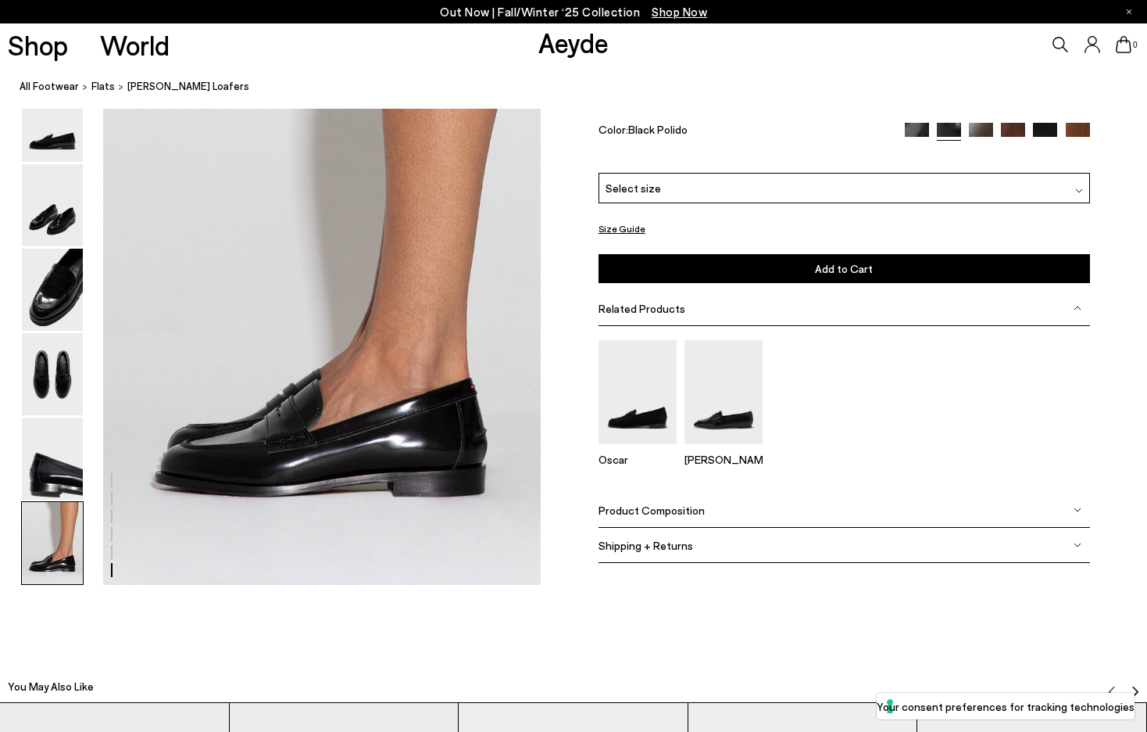
click at [1014, 126] on img at bounding box center [1013, 135] width 24 height 24
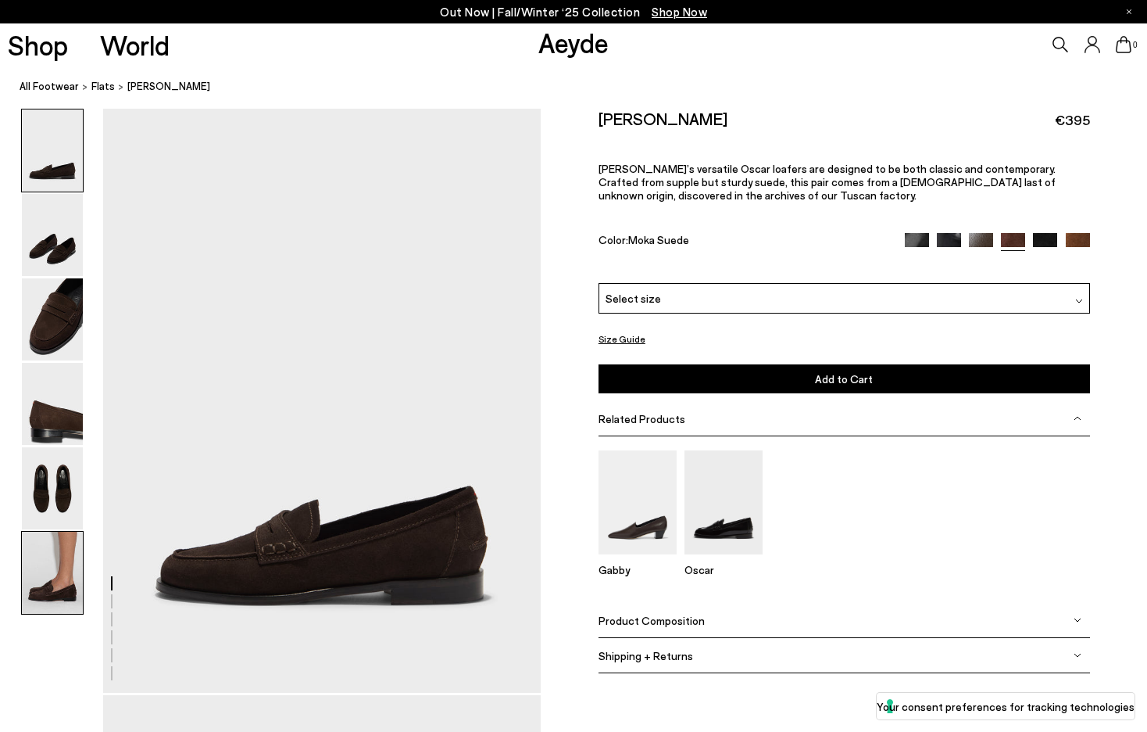
click at [53, 570] on img at bounding box center [52, 573] width 61 height 82
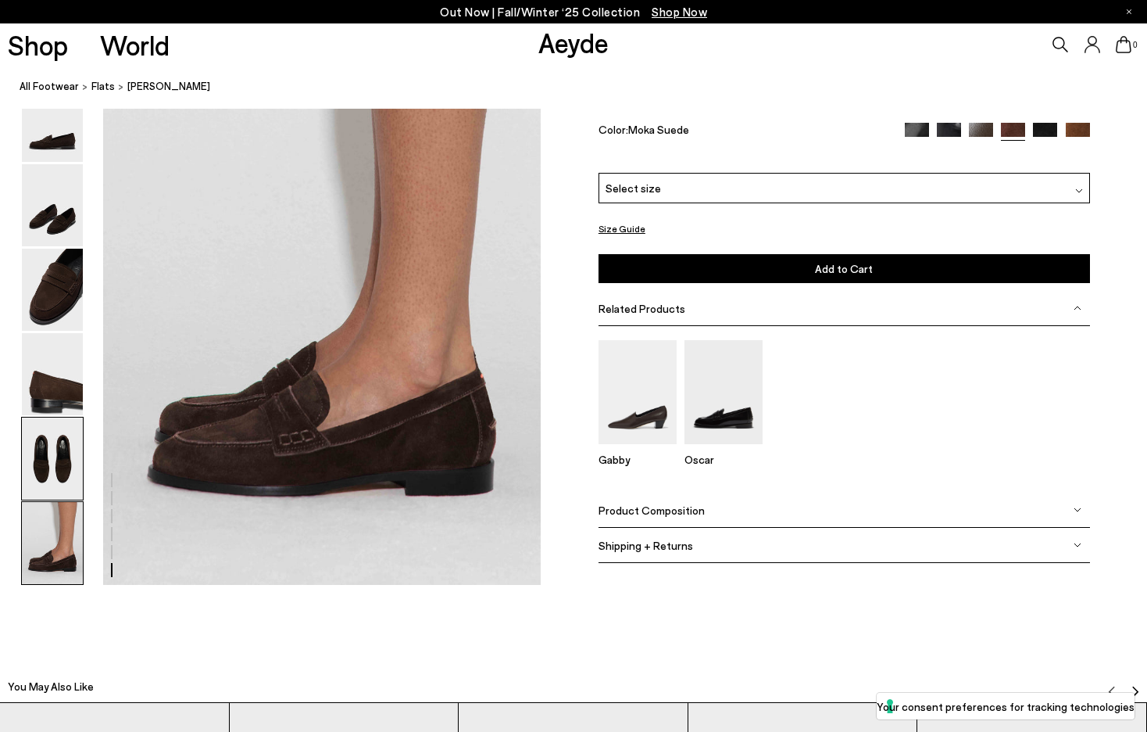
click at [57, 425] on img at bounding box center [52, 458] width 61 height 82
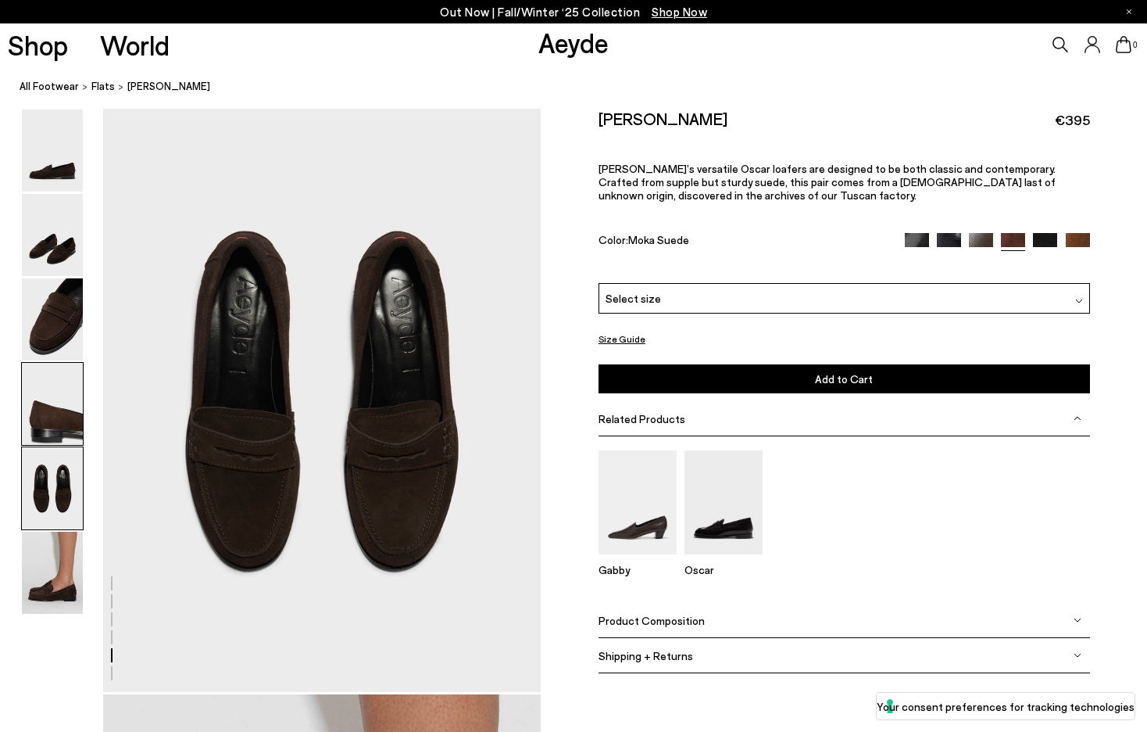
click at [53, 398] on img at bounding box center [52, 404] width 61 height 82
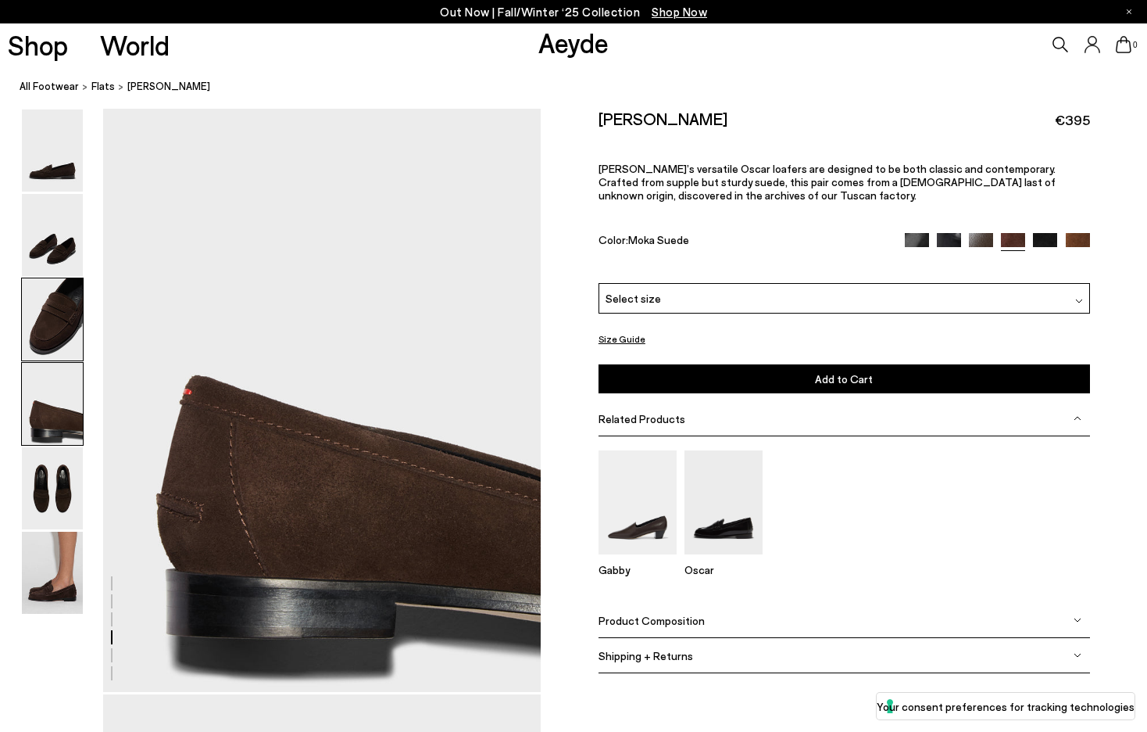
click at [52, 331] on img at bounding box center [52, 319] width 61 height 82
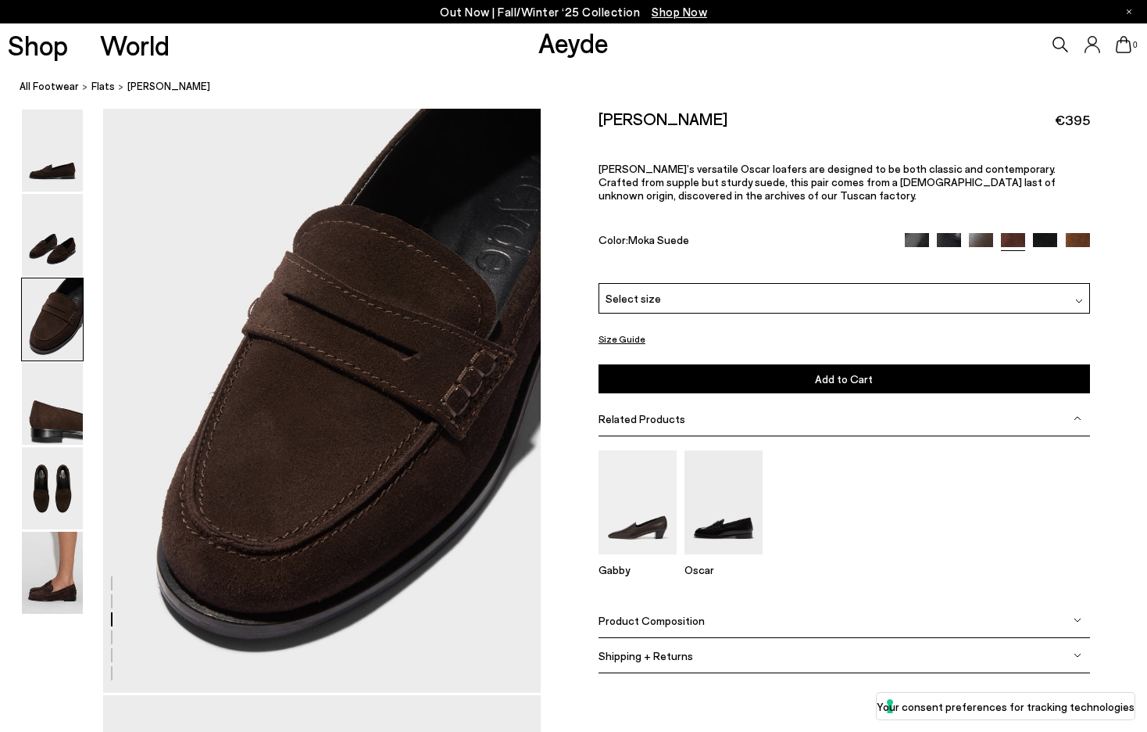
click at [52, 279] on img at bounding box center [52, 319] width 61 height 82
